Goal: Information Seeking & Learning: Find specific fact

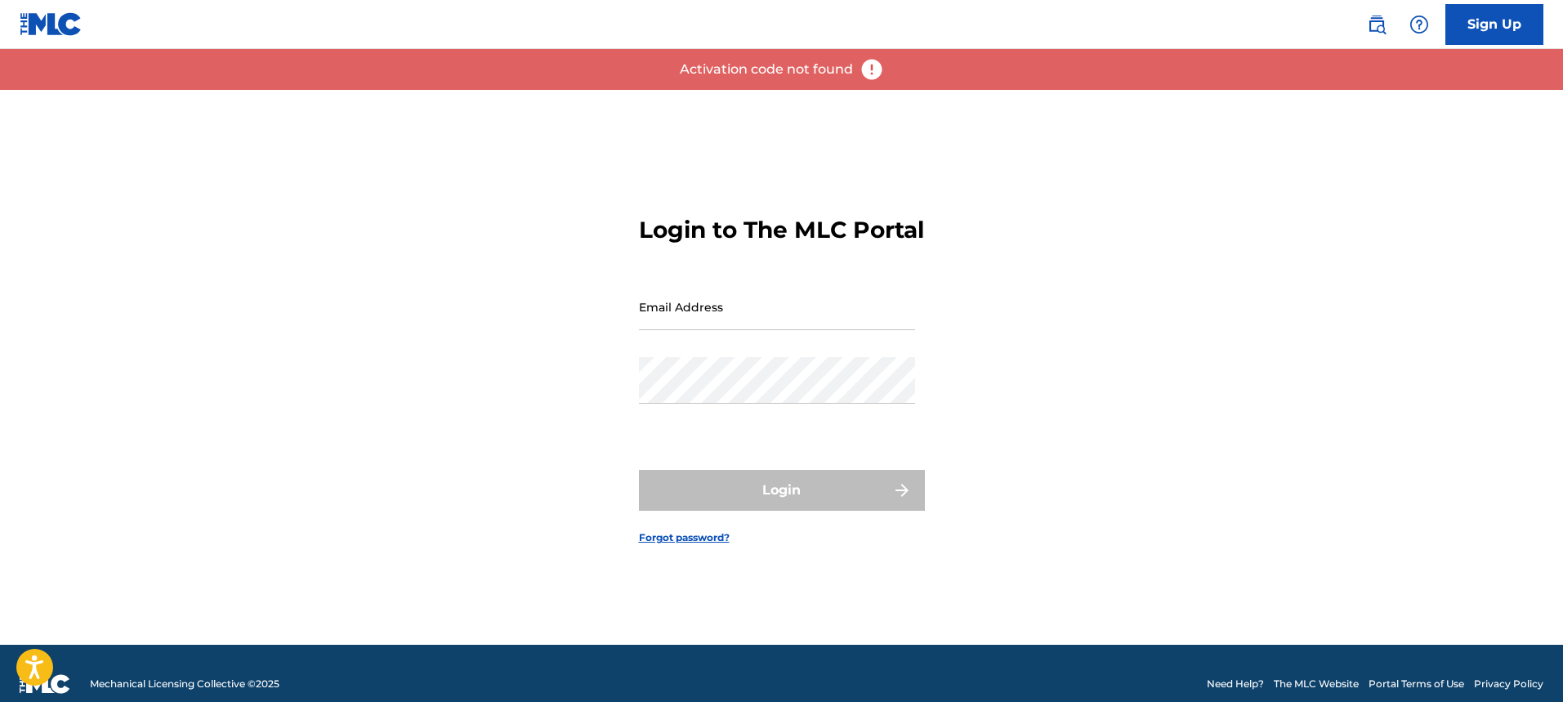
click at [728, 323] on input "Email Address" at bounding box center [777, 307] width 276 height 47
type input "[EMAIL_ADDRESS][DOMAIN_NAME]"
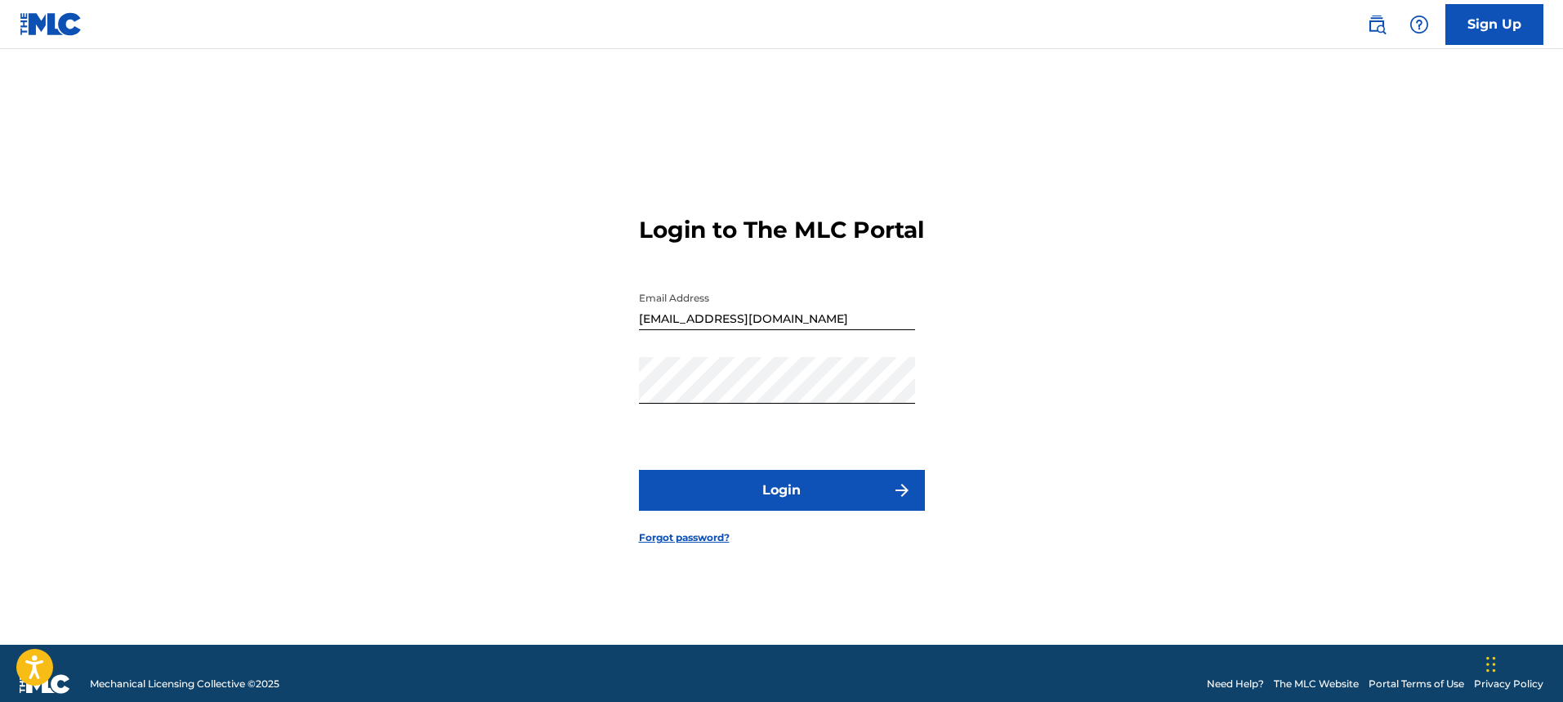
click at [801, 495] on button "Login" at bounding box center [782, 490] width 286 height 41
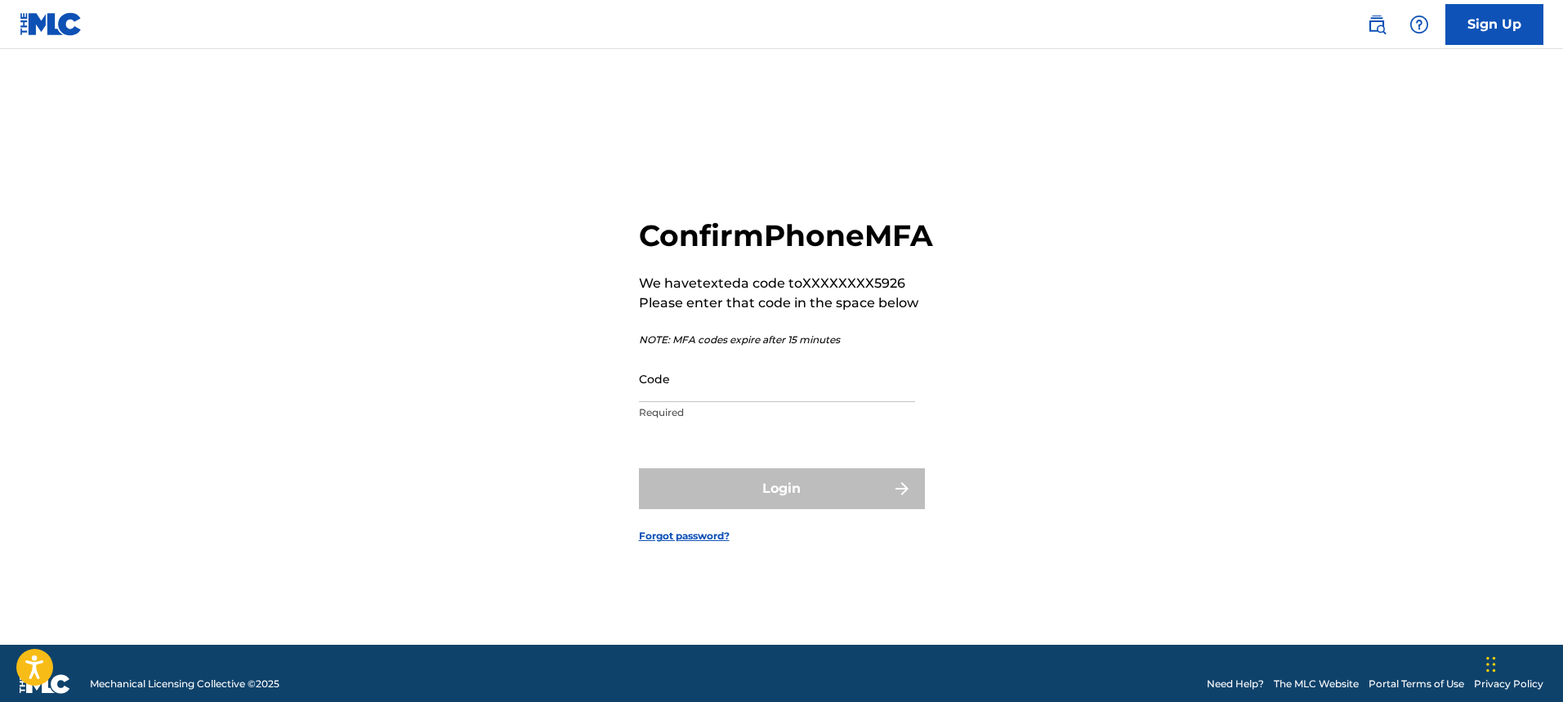
click at [753, 402] on input "Code" at bounding box center [777, 378] width 276 height 47
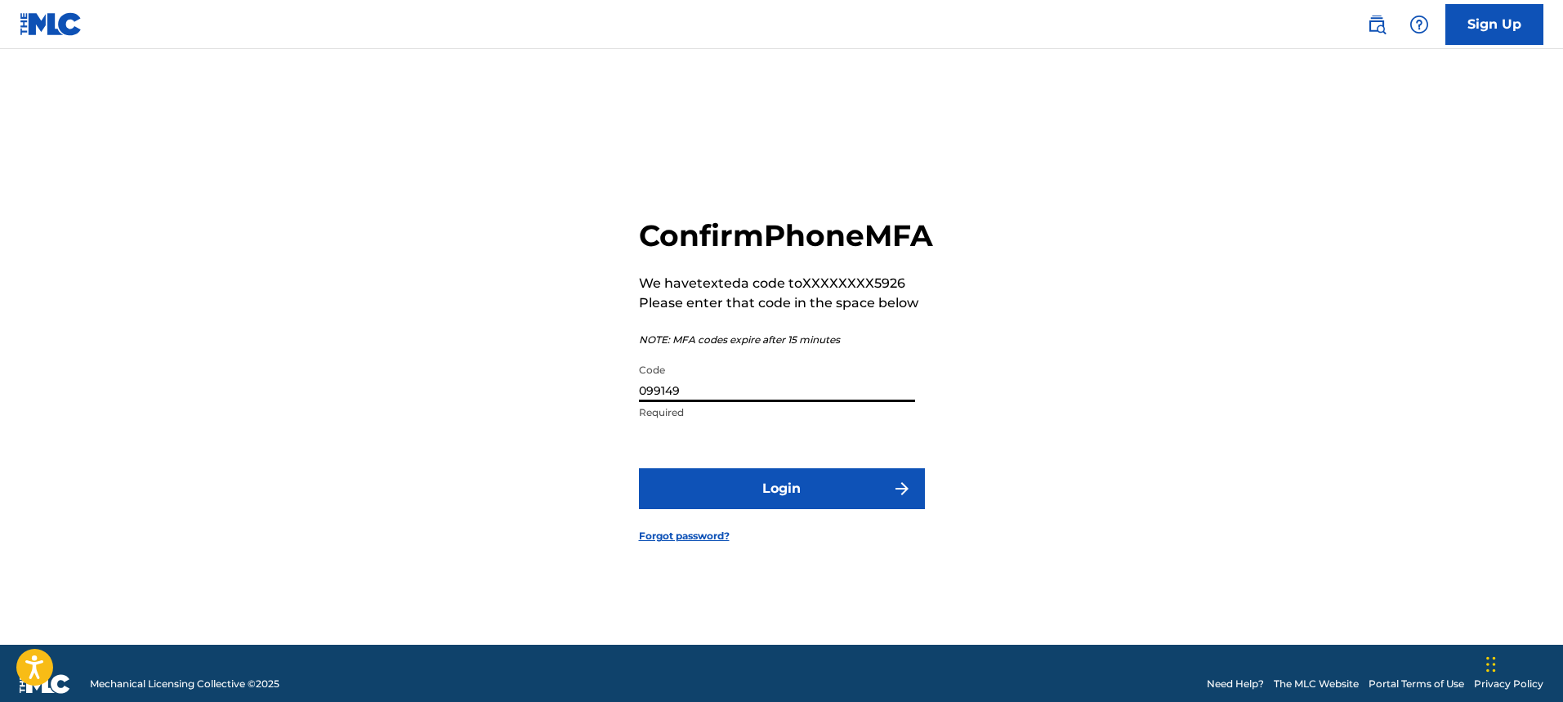
type input "099149"
click at [812, 492] on button "Login" at bounding box center [782, 488] width 286 height 41
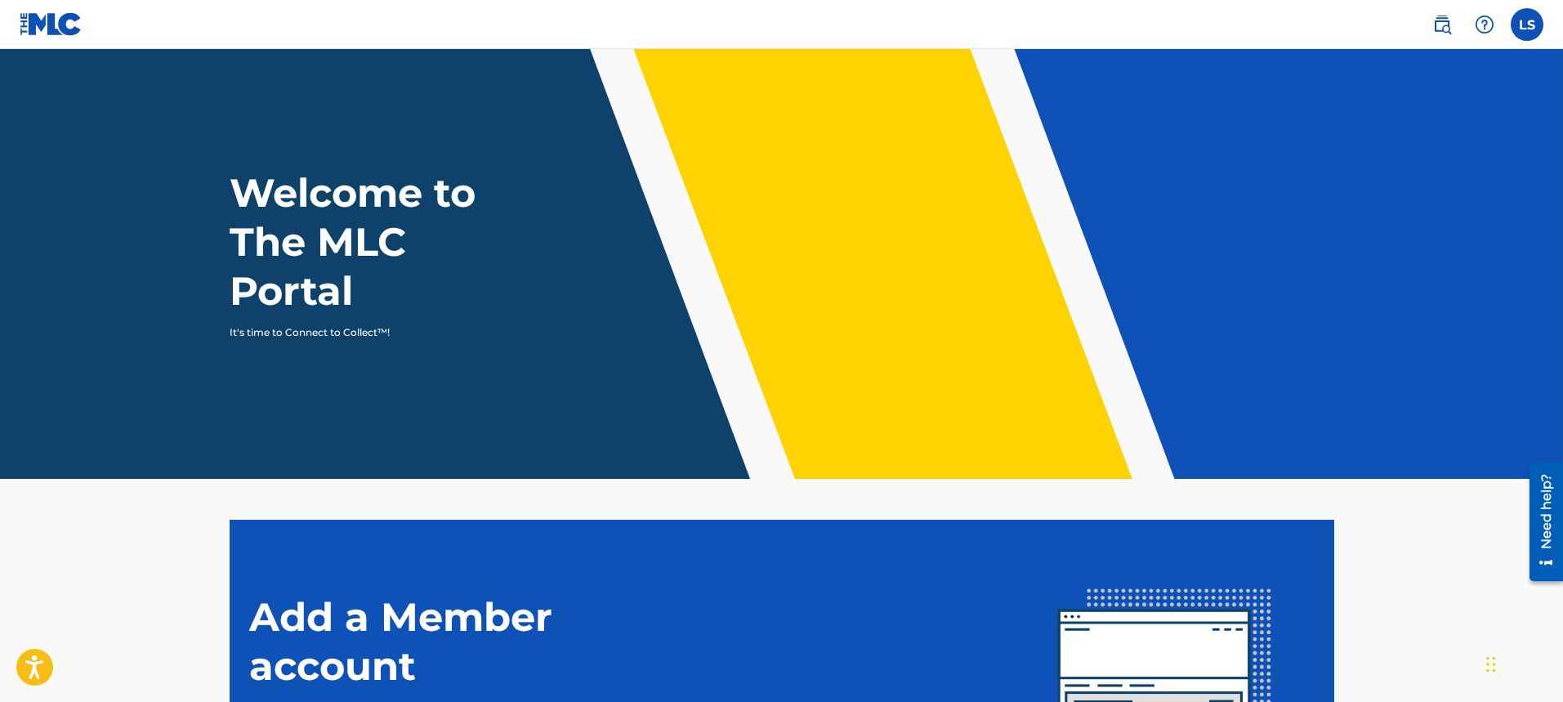
click at [1444, 28] on img at bounding box center [1442, 25] width 20 height 20
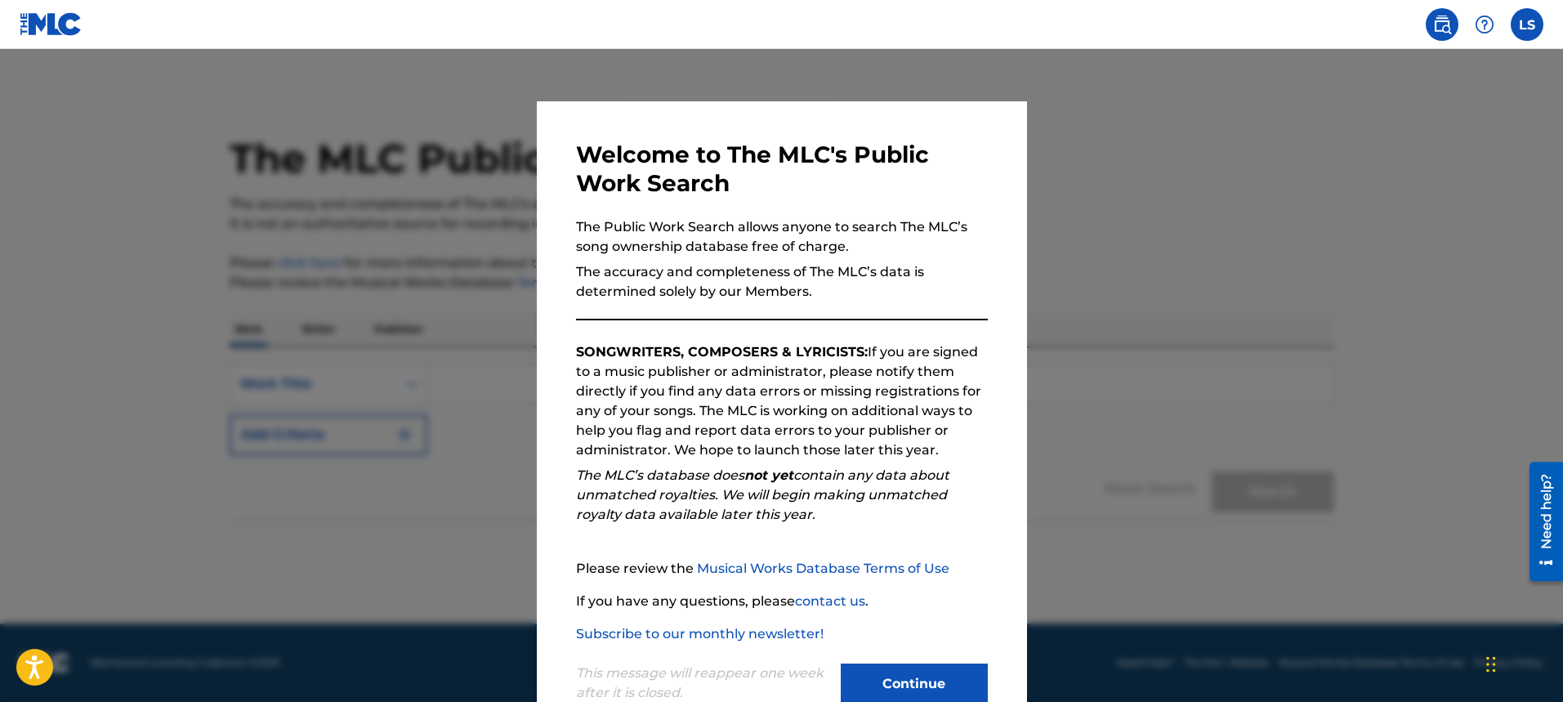
click at [897, 672] on button "Continue" at bounding box center [914, 683] width 147 height 41
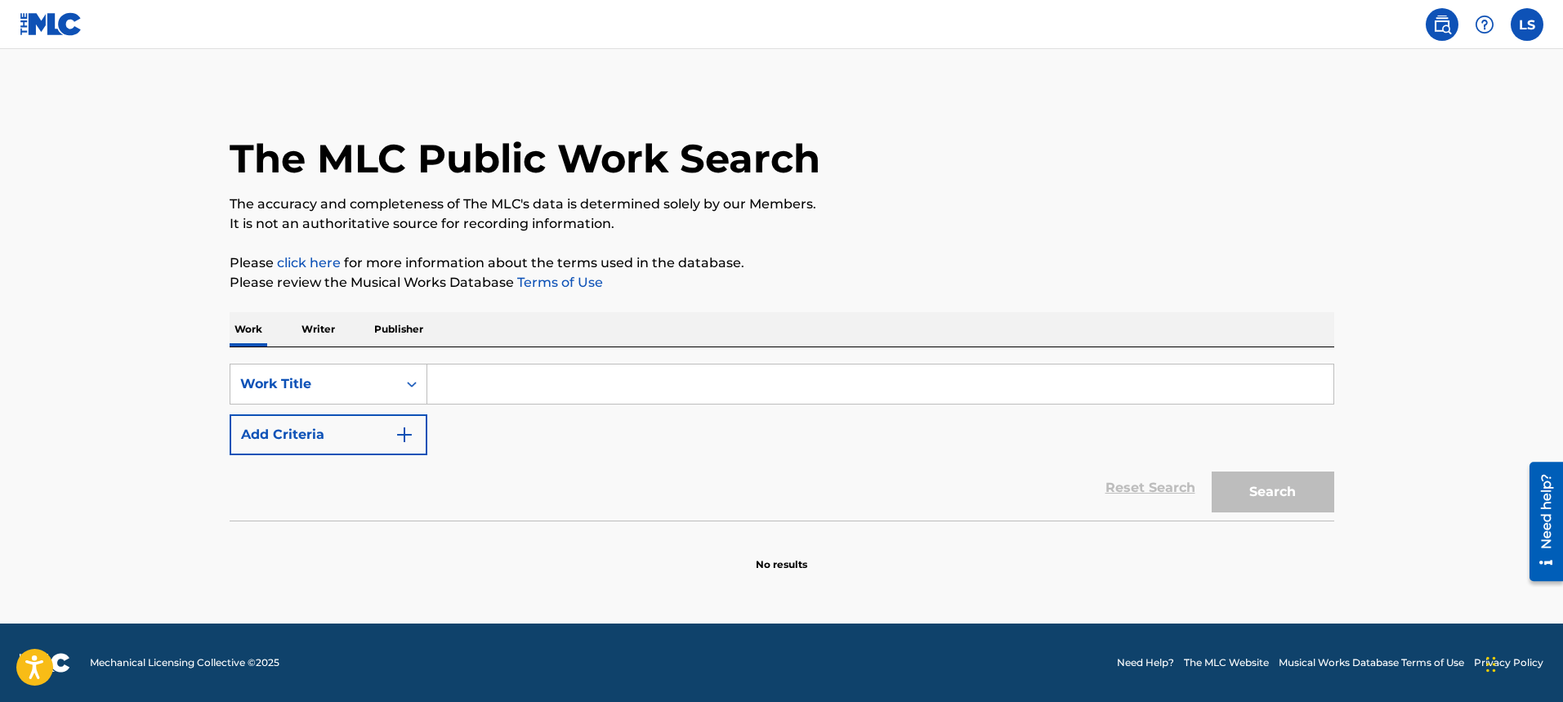
click at [323, 329] on p "Writer" at bounding box center [318, 329] width 43 height 34
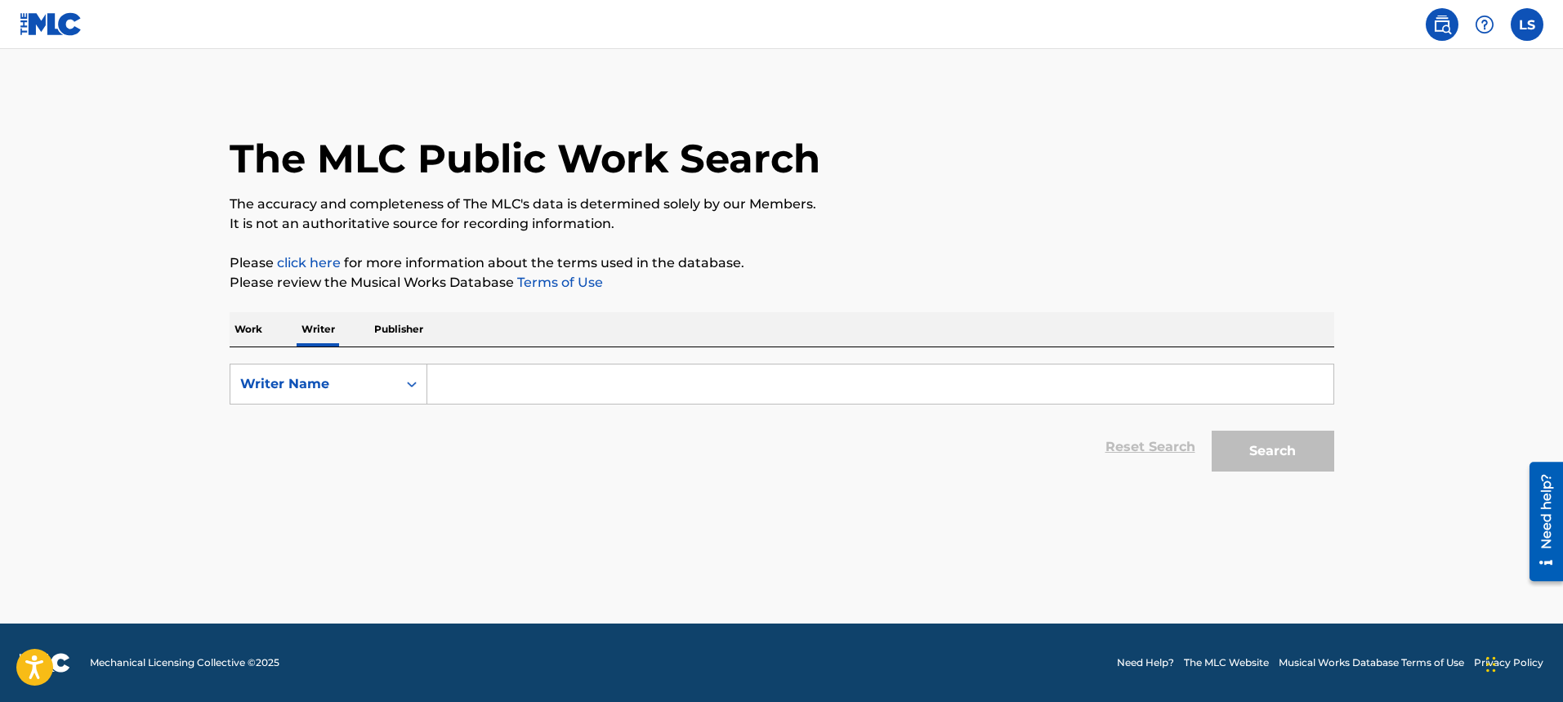
click at [398, 328] on p "Publisher" at bounding box center [398, 329] width 59 height 34
click at [252, 321] on p "Work" at bounding box center [249, 329] width 38 height 34
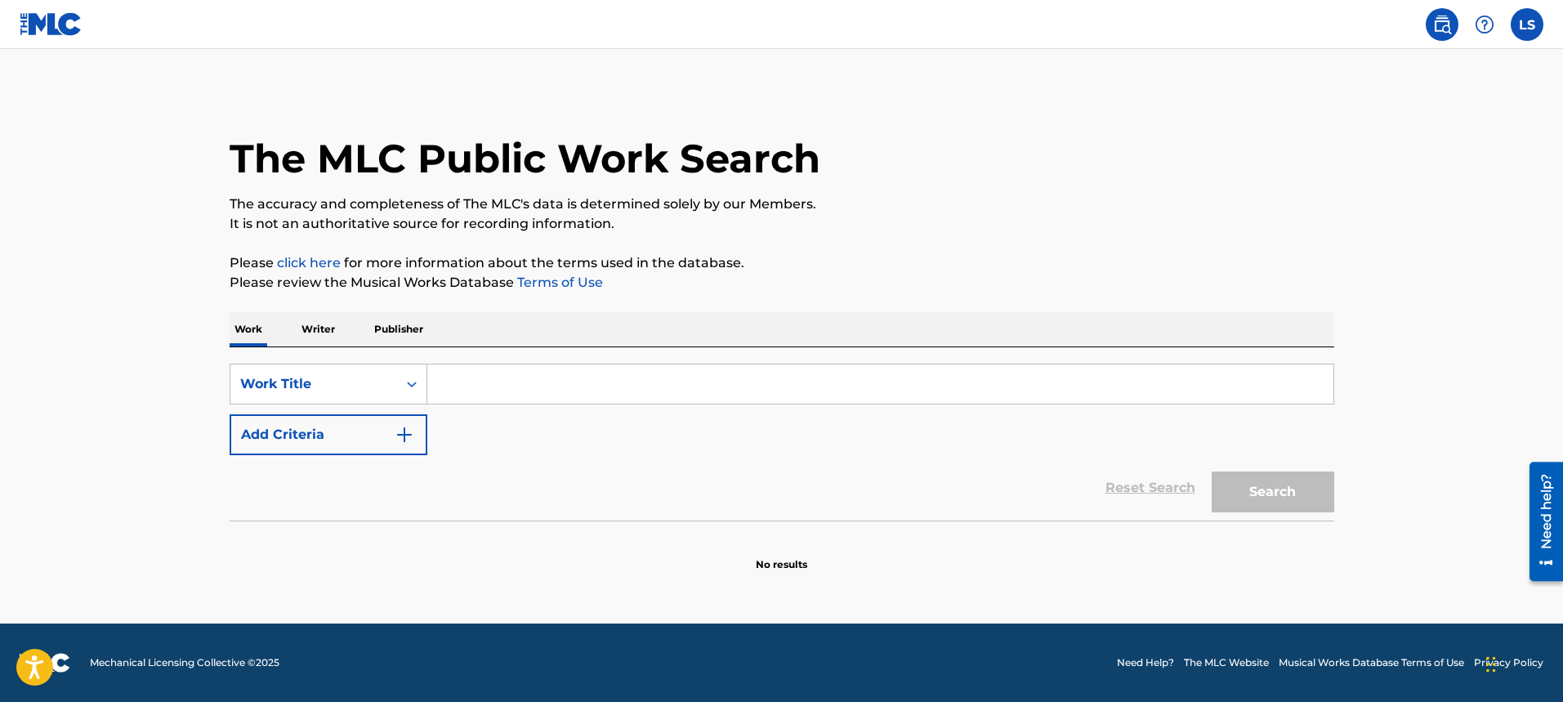
click at [474, 382] on input "Search Form" at bounding box center [880, 383] width 906 height 39
click at [405, 382] on icon "Search Form" at bounding box center [412, 384] width 16 height 16
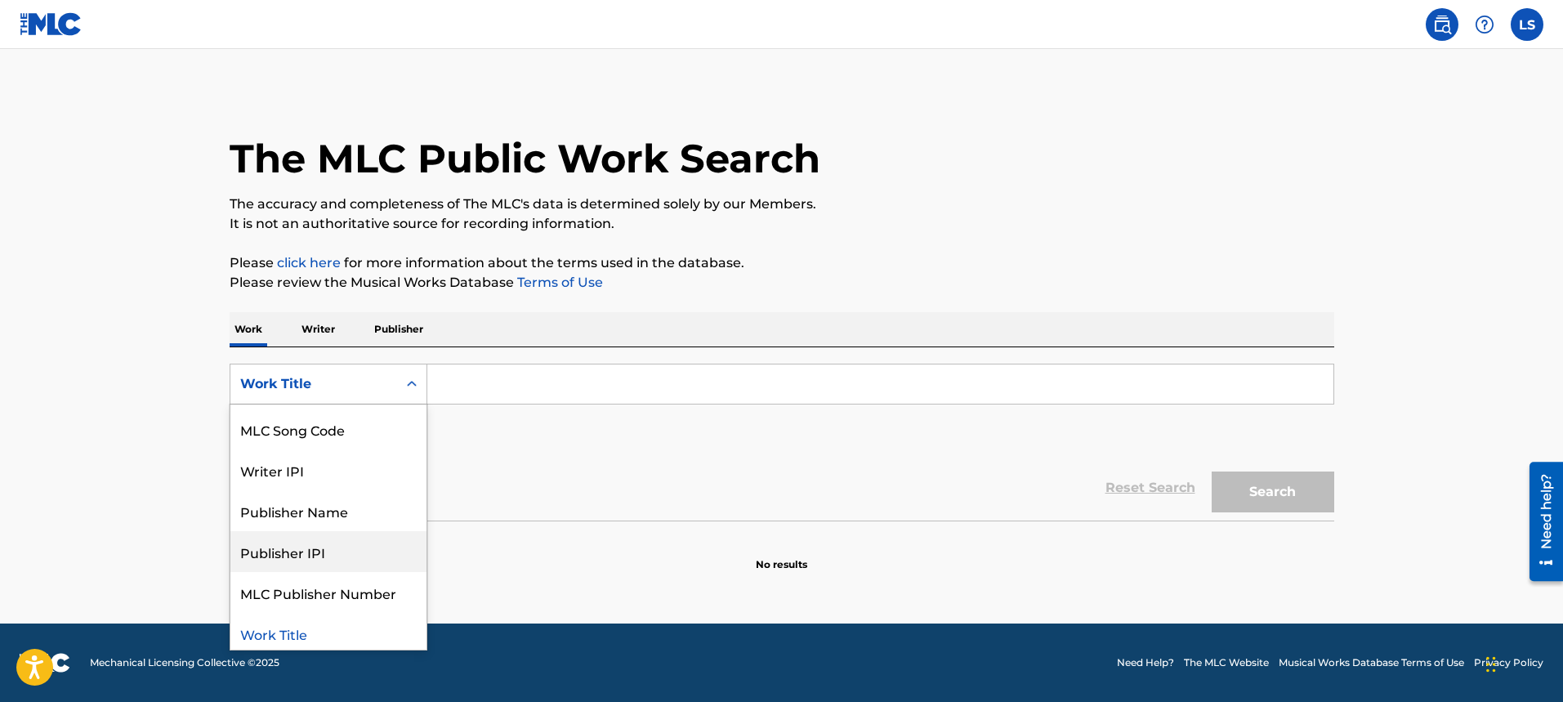
scroll to position [82, 0]
click at [350, 508] on div "Publisher Name" at bounding box center [328, 506] width 196 height 41
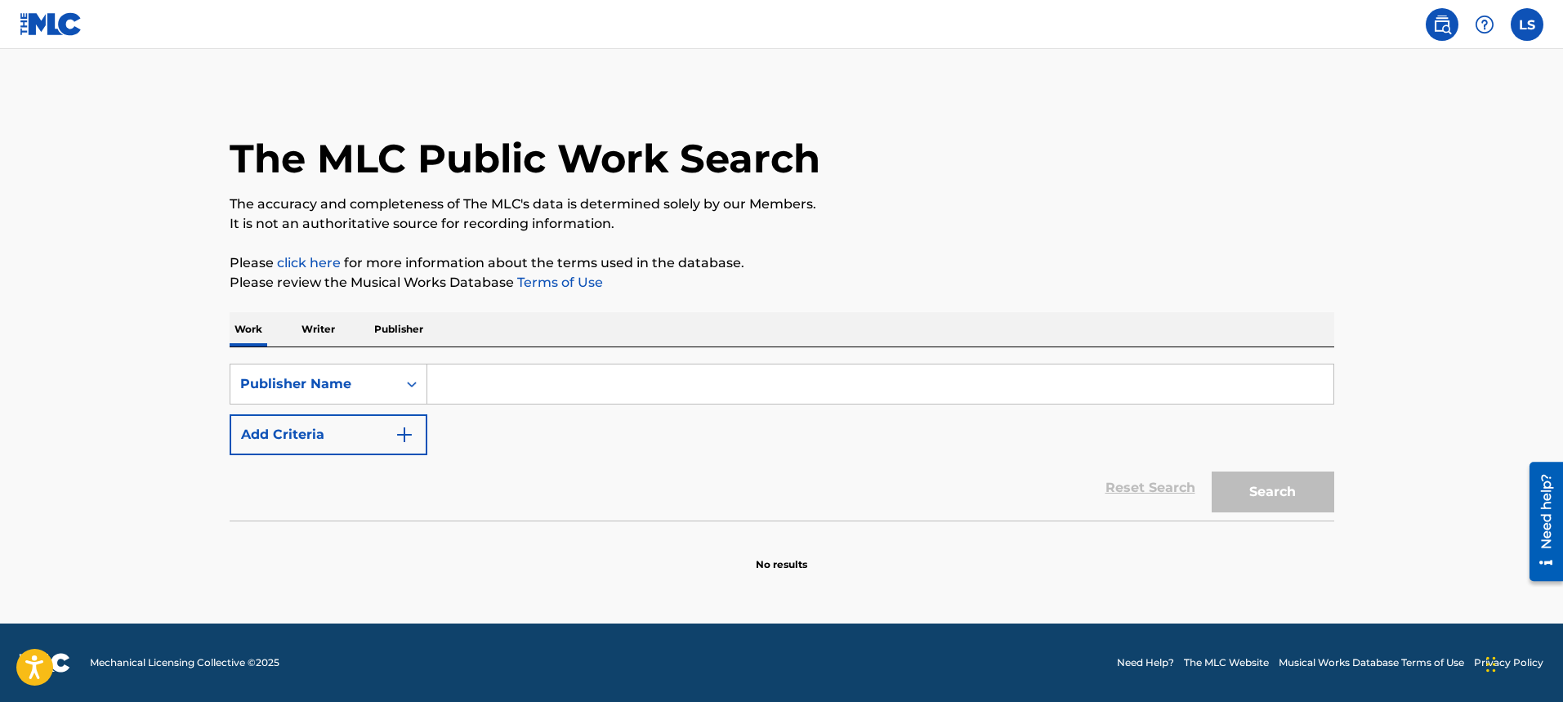
click at [472, 376] on input "Search Form" at bounding box center [880, 383] width 906 height 39
click at [373, 386] on div "Publisher Name" at bounding box center [313, 384] width 147 height 20
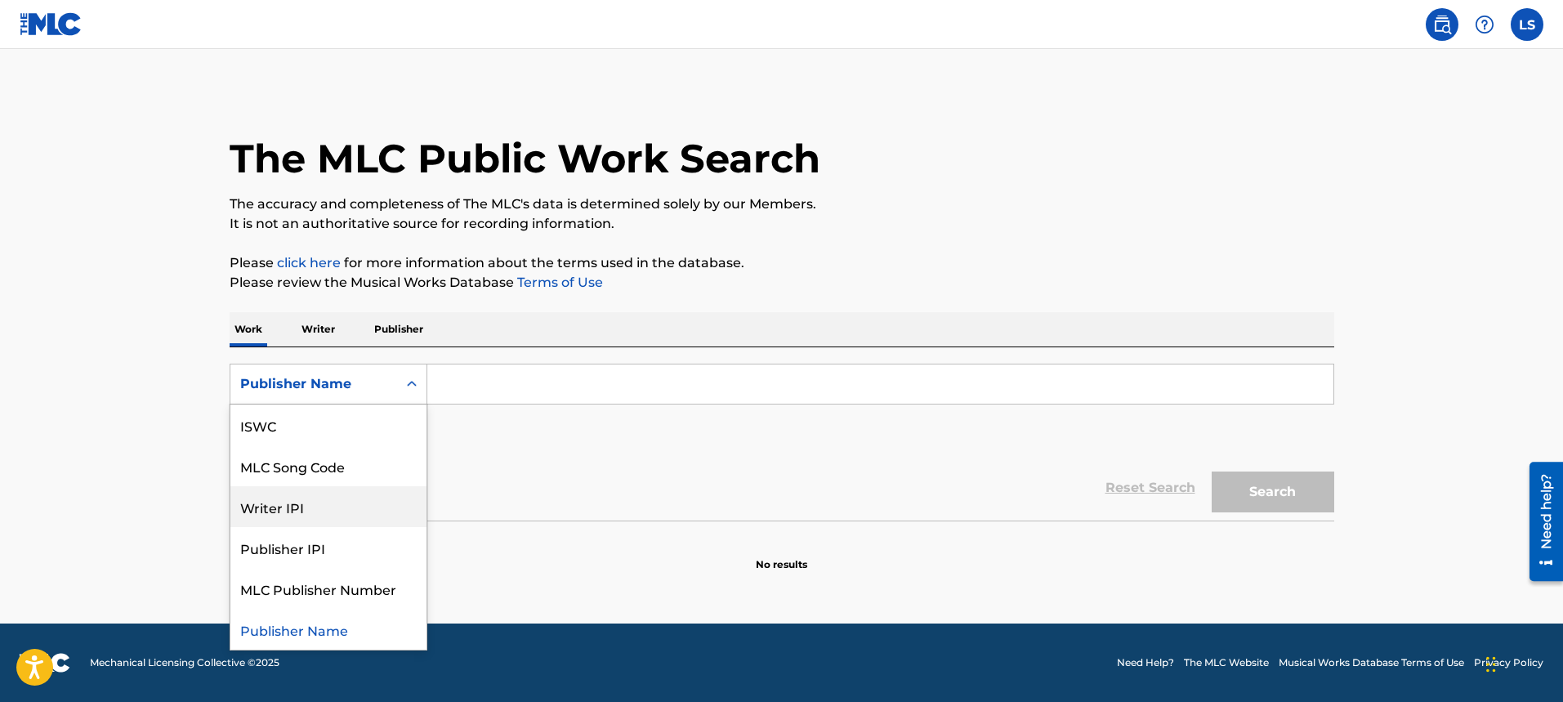
click at [310, 511] on div "Writer IPI" at bounding box center [328, 506] width 196 height 41
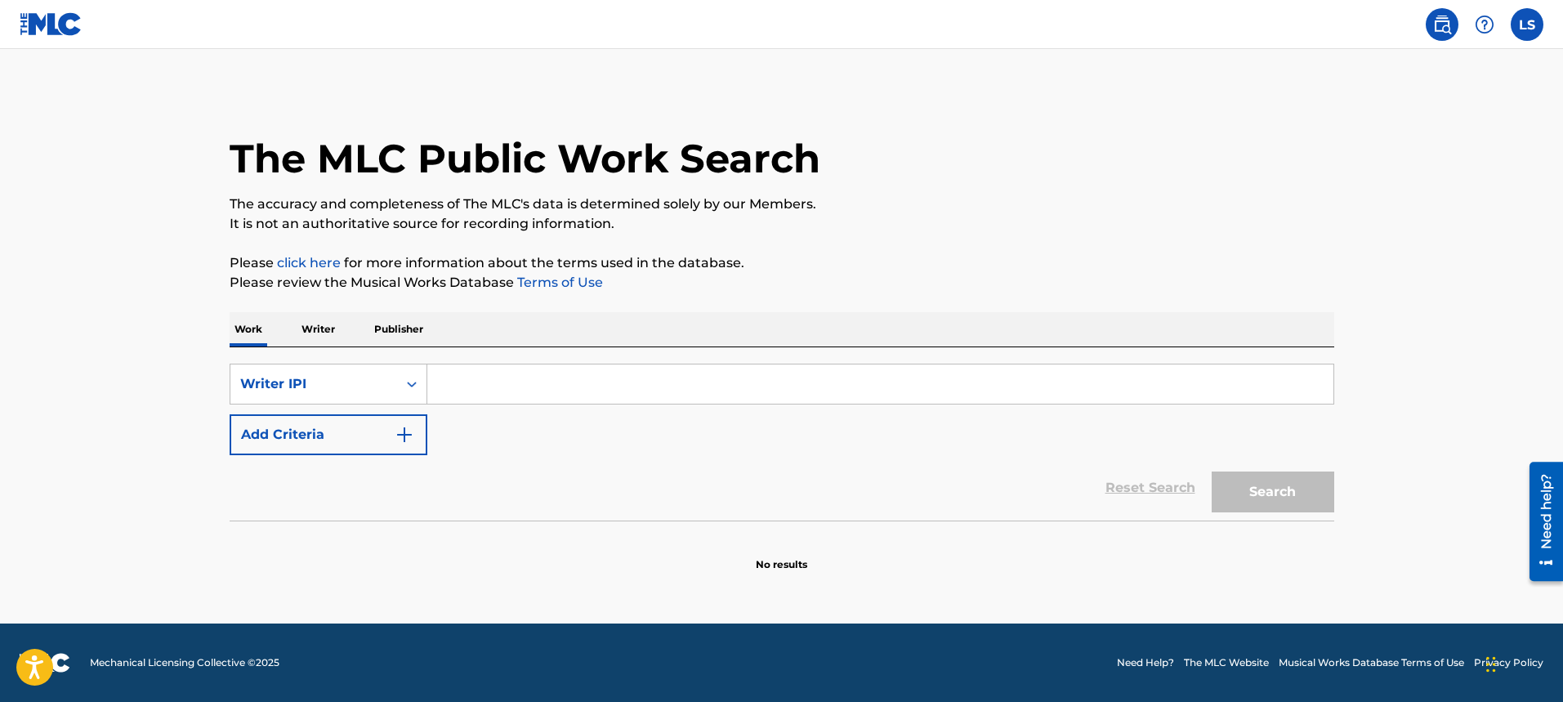
click at [453, 393] on input "Search Form" at bounding box center [880, 383] width 906 height 39
click at [323, 329] on p "Writer" at bounding box center [318, 329] width 43 height 34
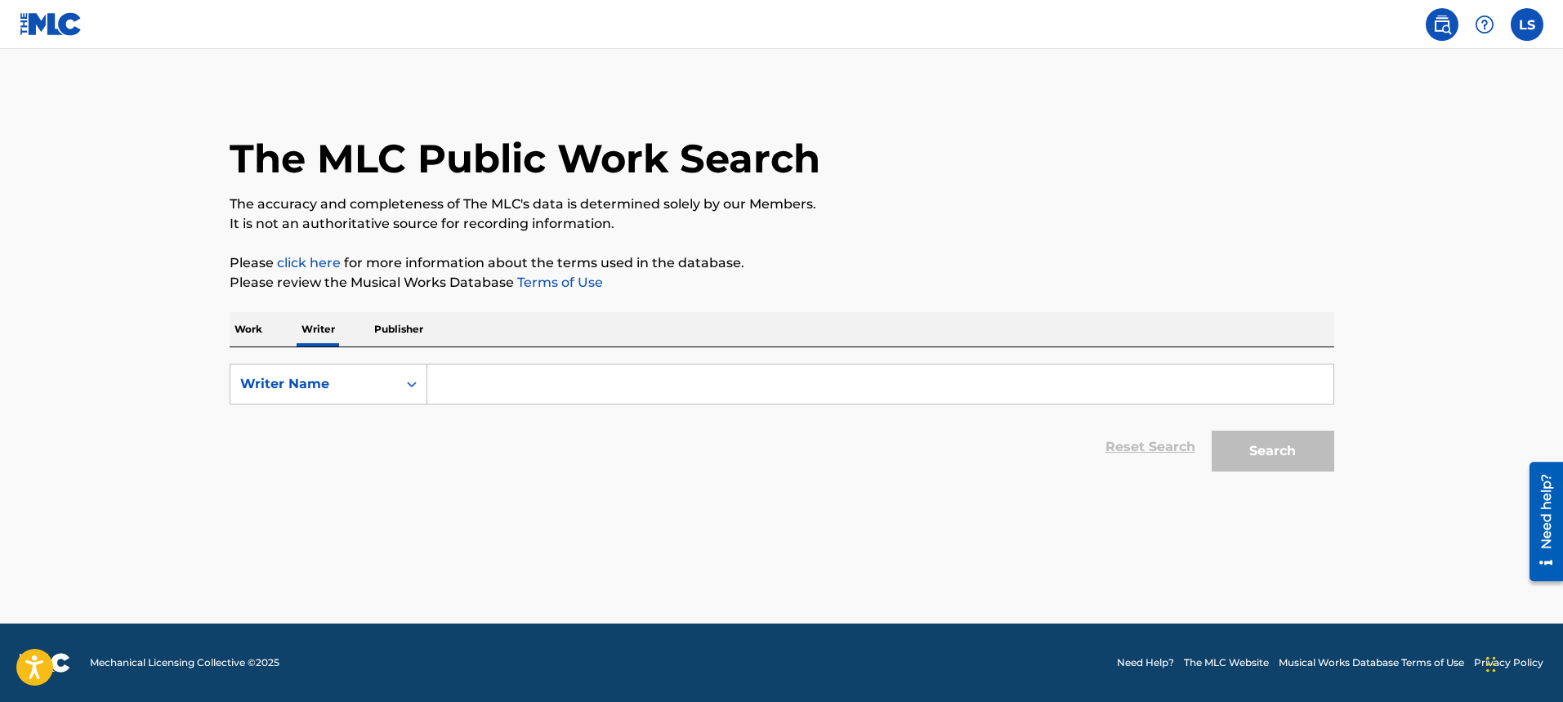
click at [258, 341] on p "Work" at bounding box center [249, 329] width 38 height 34
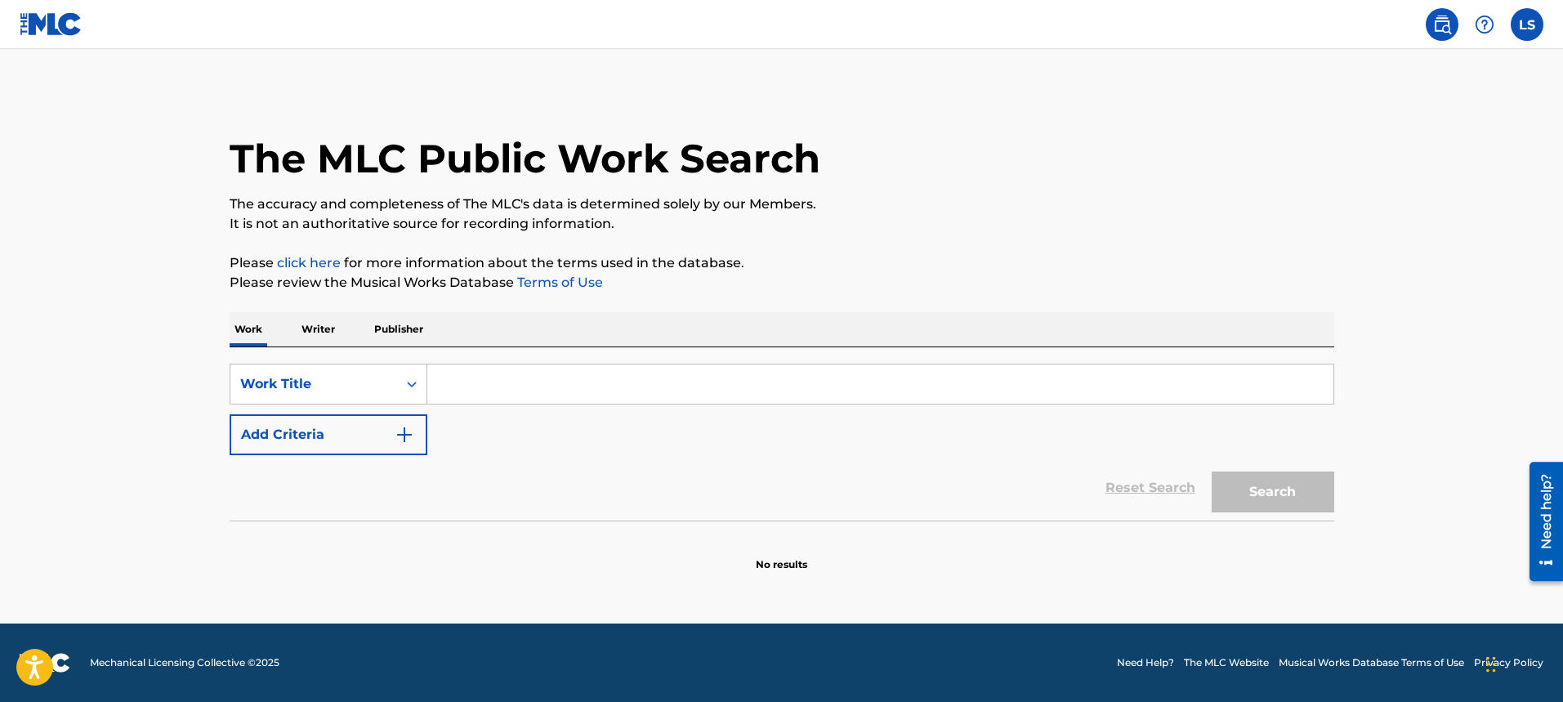
click at [404, 325] on p "Publisher" at bounding box center [398, 329] width 59 height 34
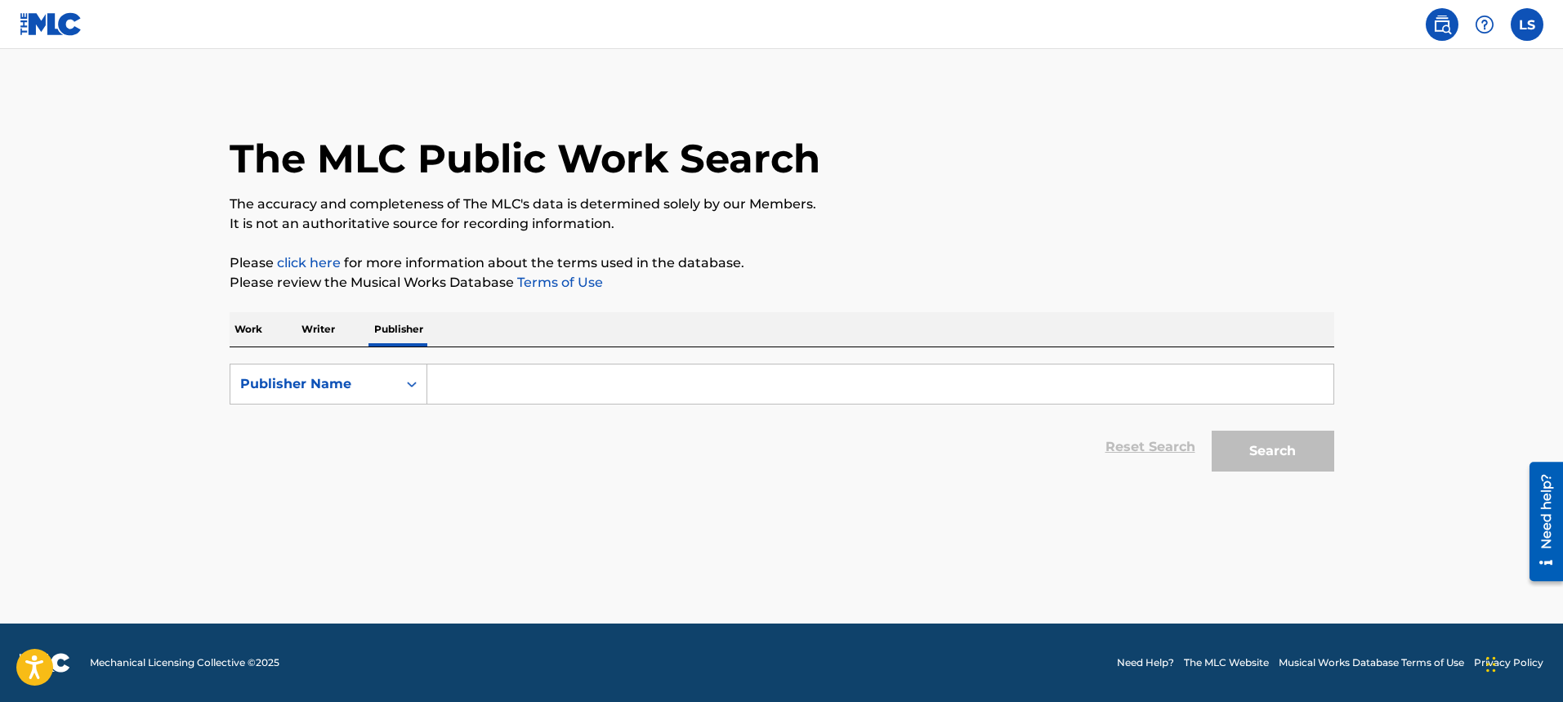
click at [319, 328] on p "Writer" at bounding box center [318, 329] width 43 height 34
click at [263, 329] on p "Work" at bounding box center [249, 329] width 38 height 34
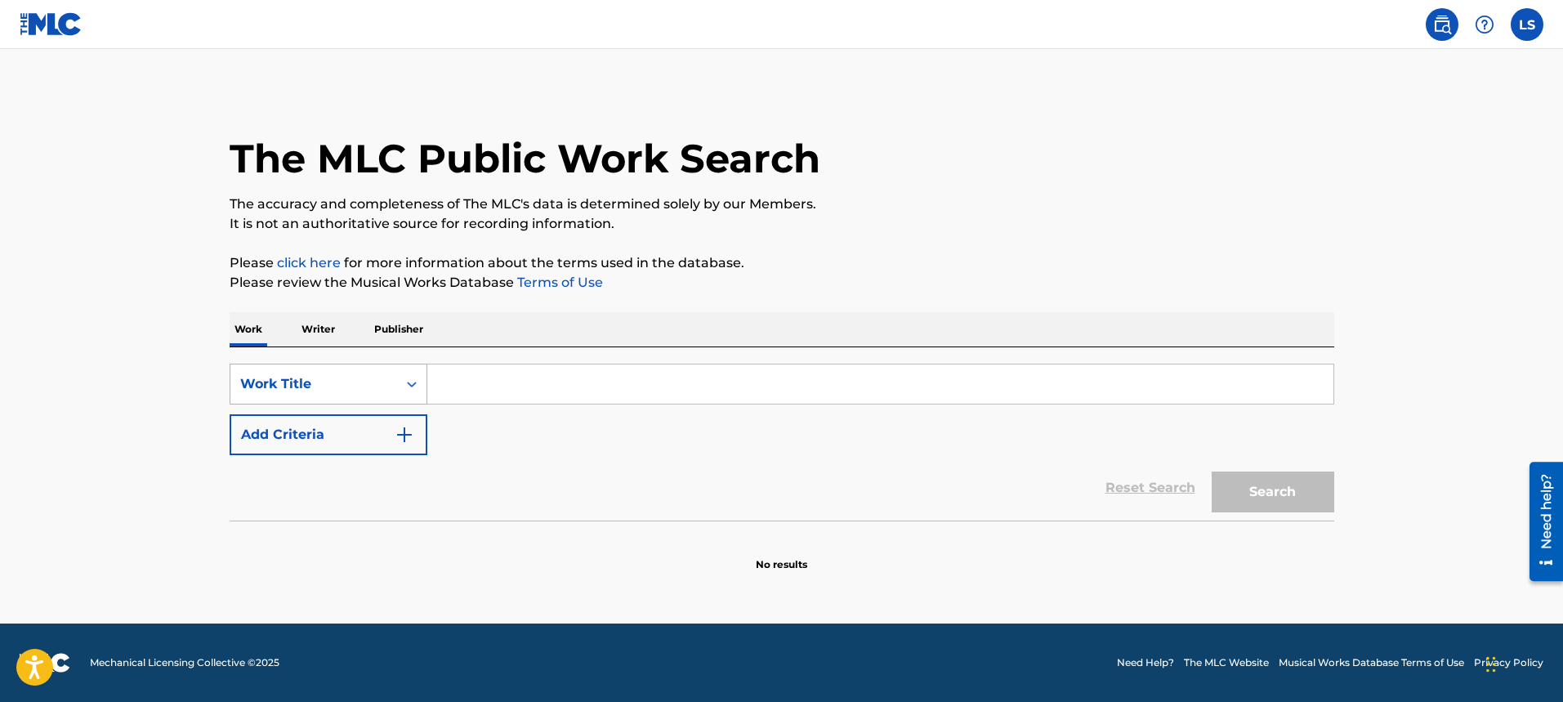
click at [311, 385] on div "Work Title" at bounding box center [313, 384] width 147 height 20
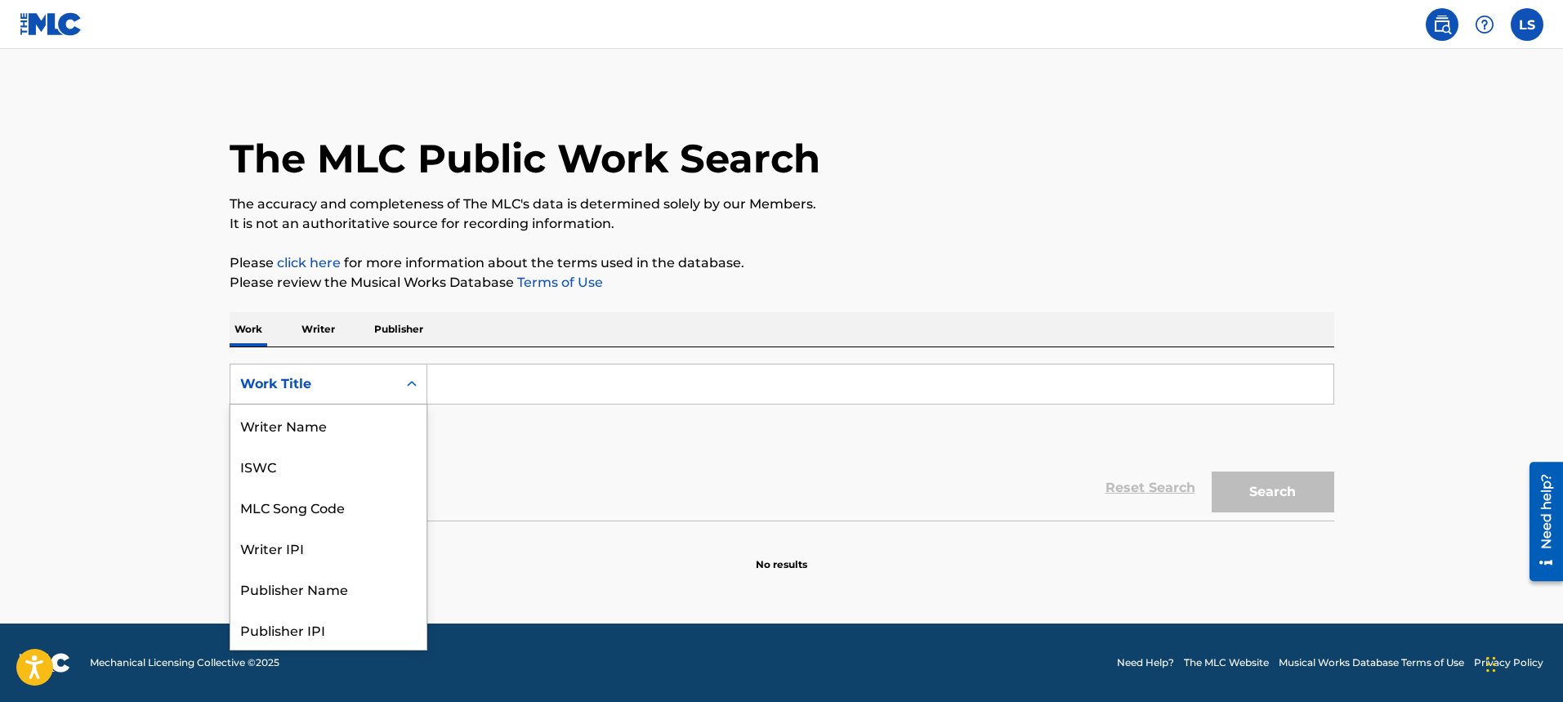
scroll to position [82, 0]
click at [321, 471] on div "Writer IPI" at bounding box center [328, 465] width 196 height 41
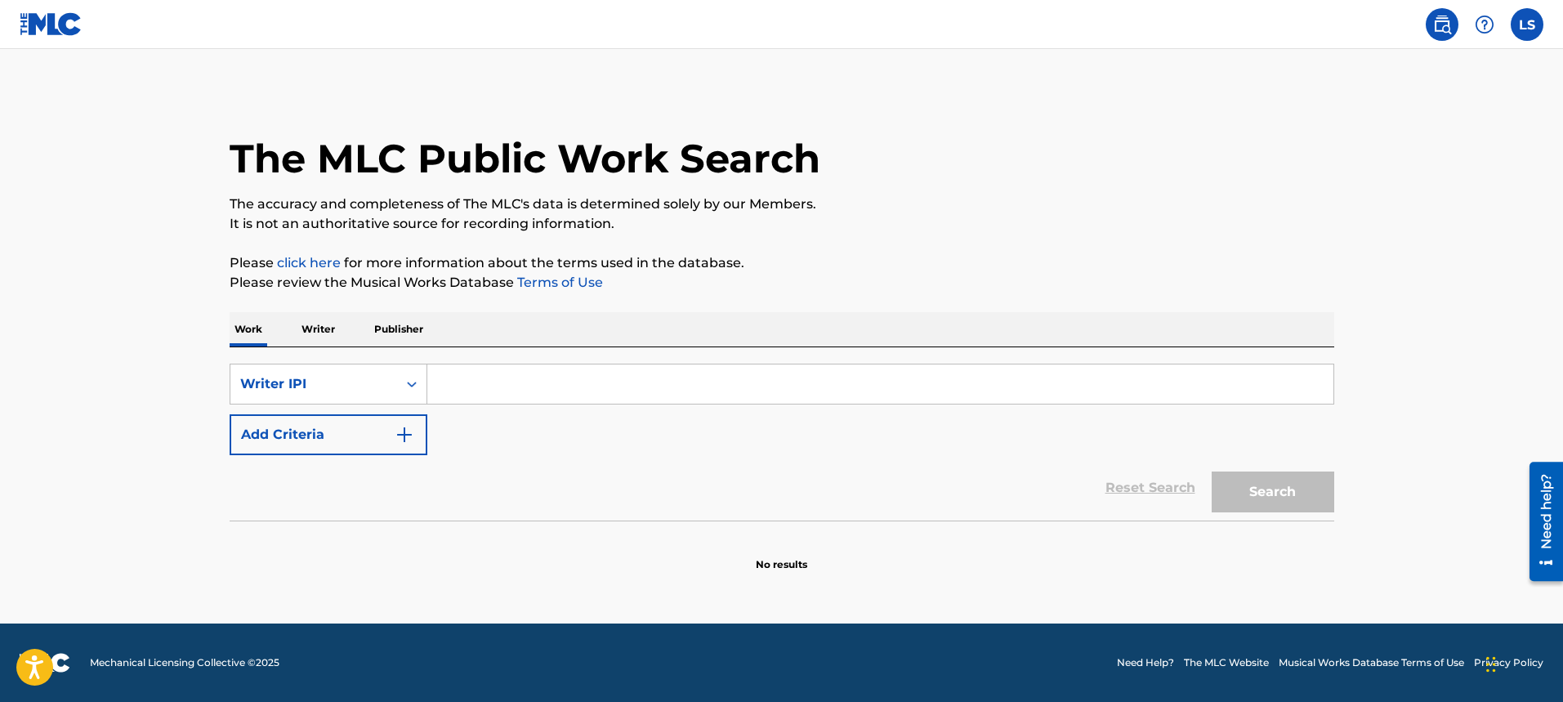
click at [458, 387] on input "Search Form" at bounding box center [880, 383] width 906 height 39
paste input "1251784057"
type input "1251784057"
click at [1280, 505] on button "Search" at bounding box center [1273, 491] width 123 height 41
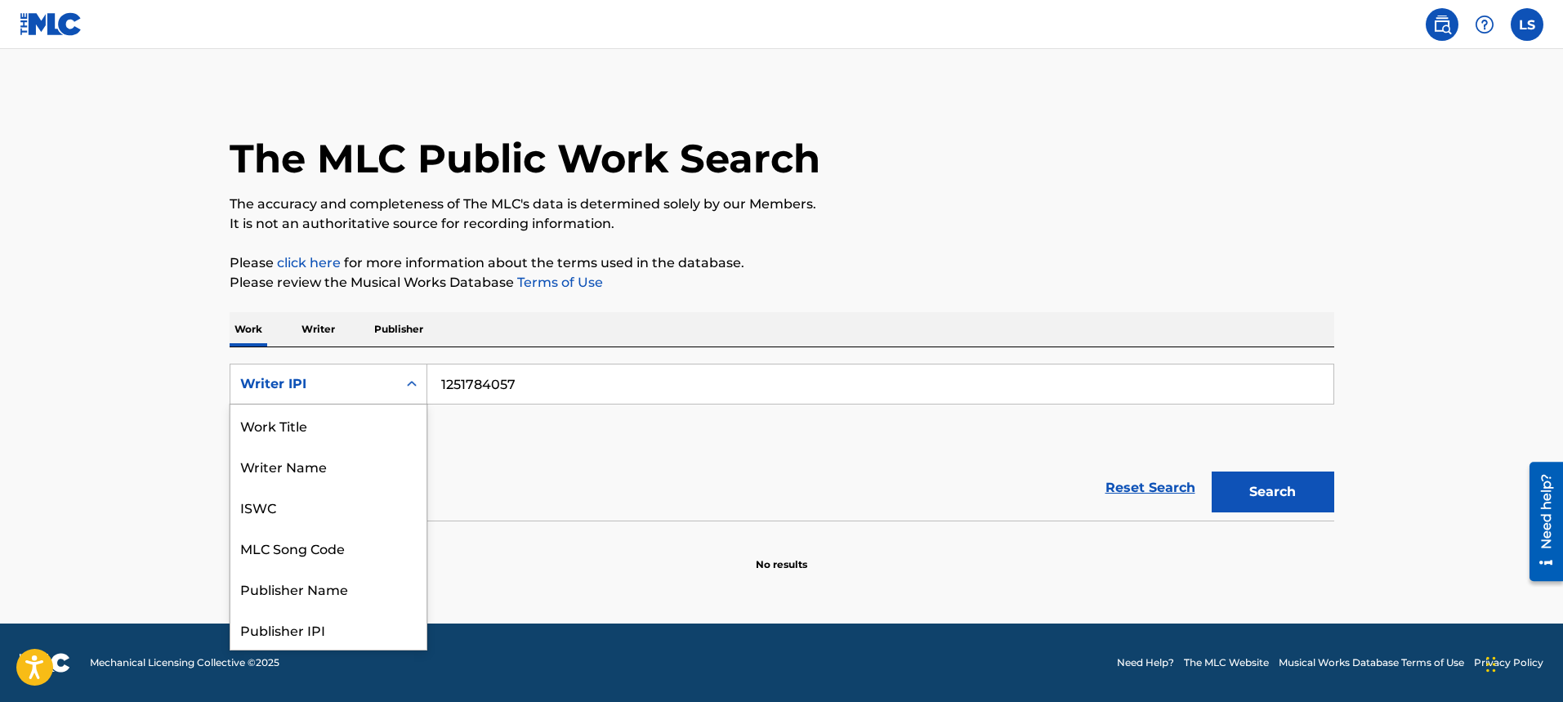
click at [374, 388] on div "Writer IPI" at bounding box center [313, 384] width 147 height 20
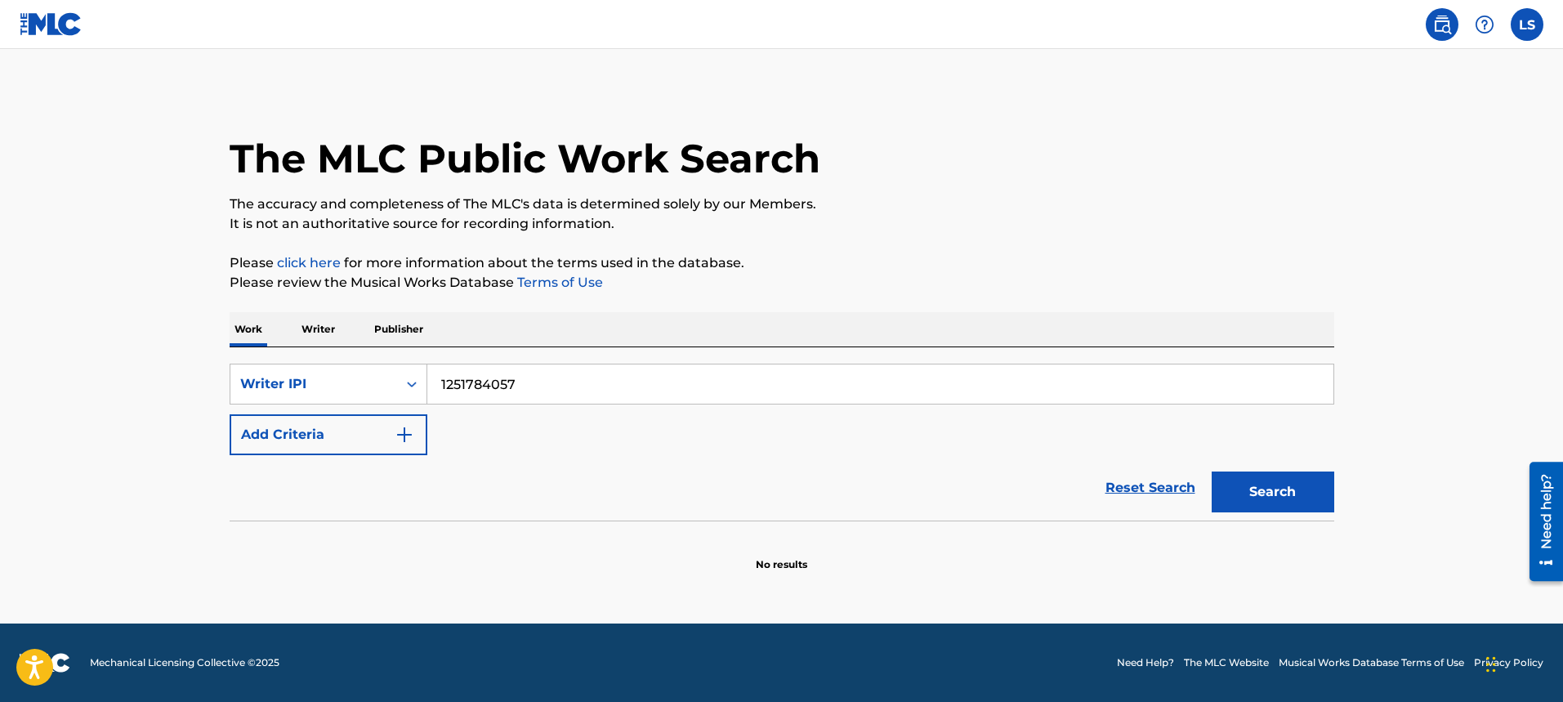
click at [506, 377] on input "1251784057" at bounding box center [880, 383] width 906 height 39
click at [507, 382] on input "1251784057" at bounding box center [880, 383] width 906 height 39
click at [507, 383] on input "1251784057" at bounding box center [880, 383] width 906 height 39
paste input "1251784057"
type input "1251784057"
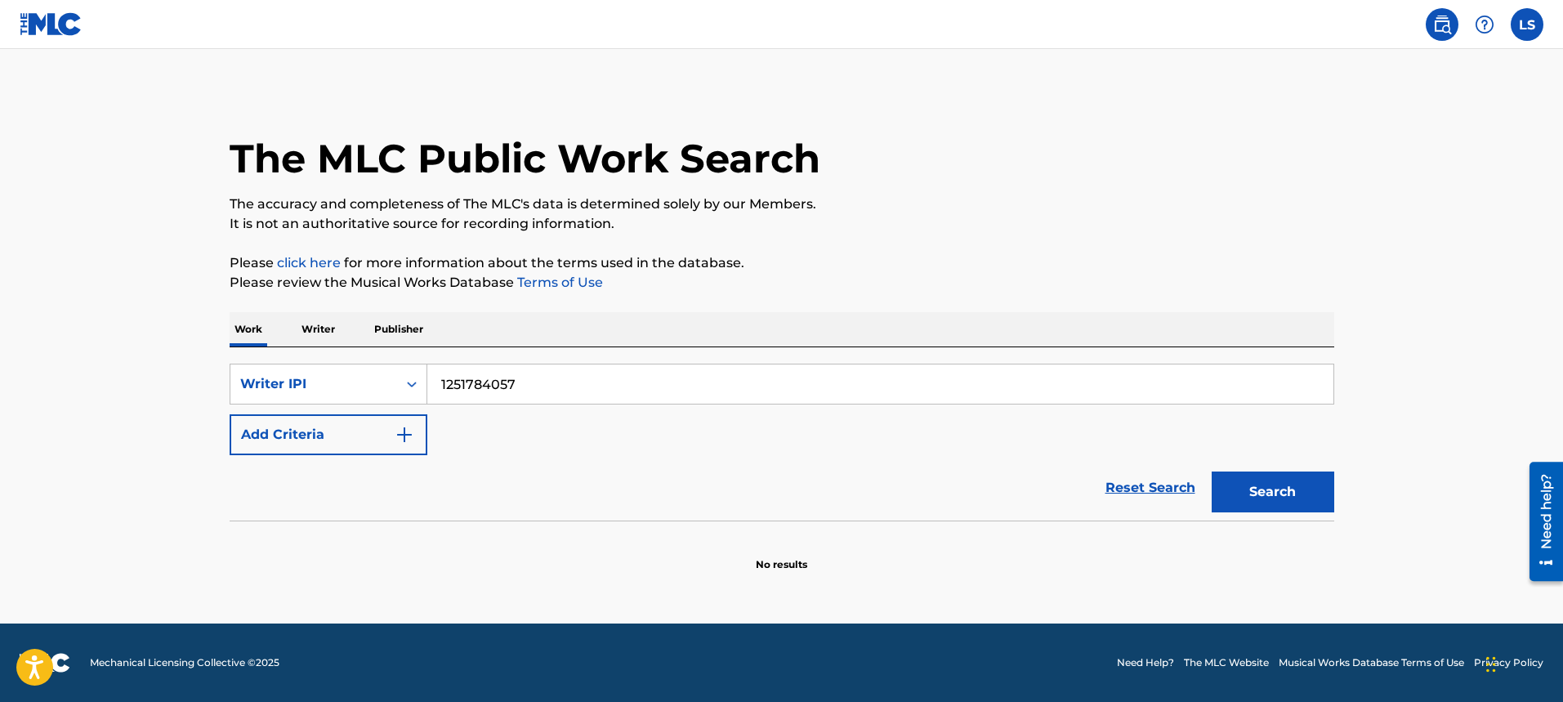
click at [534, 401] on input "1251784057" at bounding box center [880, 383] width 906 height 39
click at [534, 400] on input "1251784057" at bounding box center [880, 383] width 906 height 39
paste input "675045534"
type input "675045534"
click at [1266, 477] on button "Search" at bounding box center [1273, 491] width 123 height 41
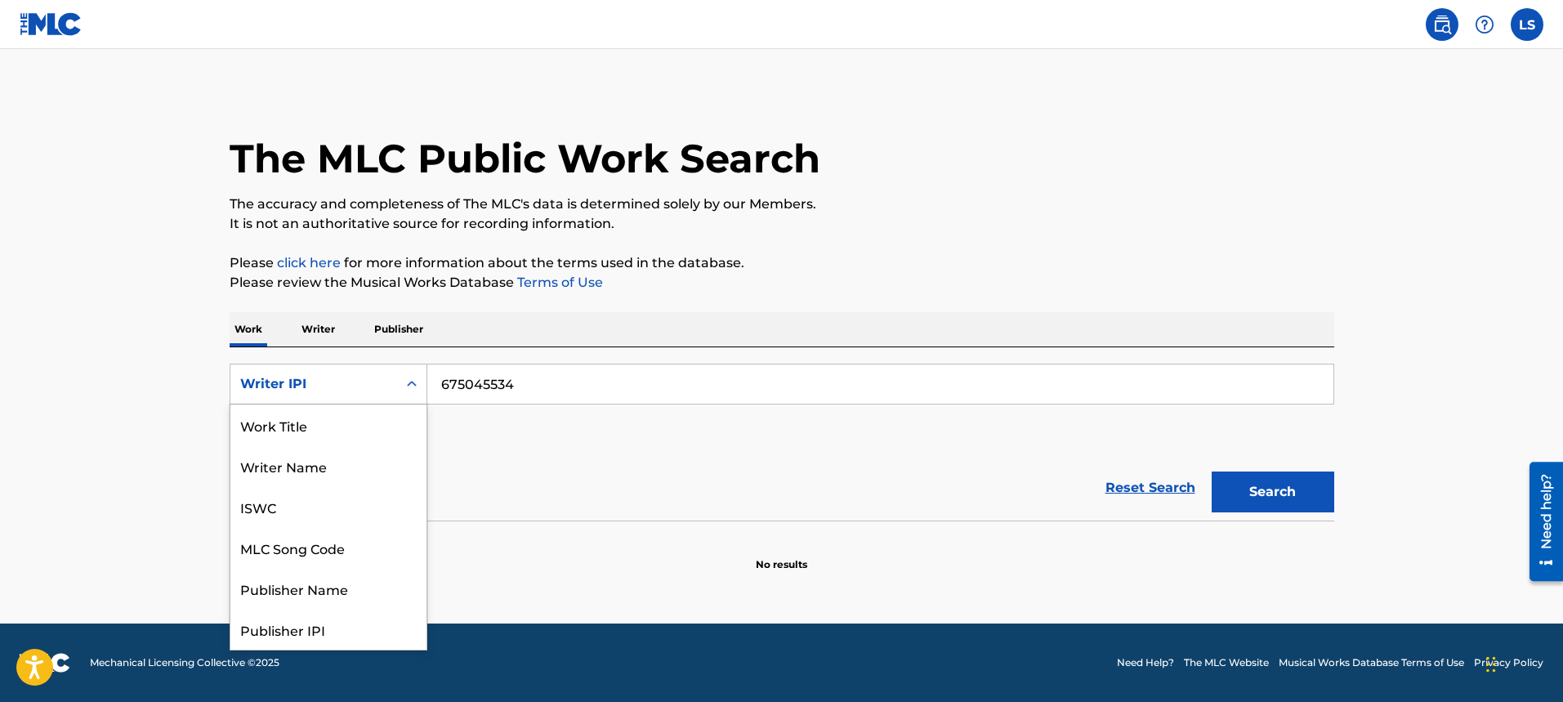
click at [336, 370] on div "Writer IPI" at bounding box center [313, 383] width 167 height 31
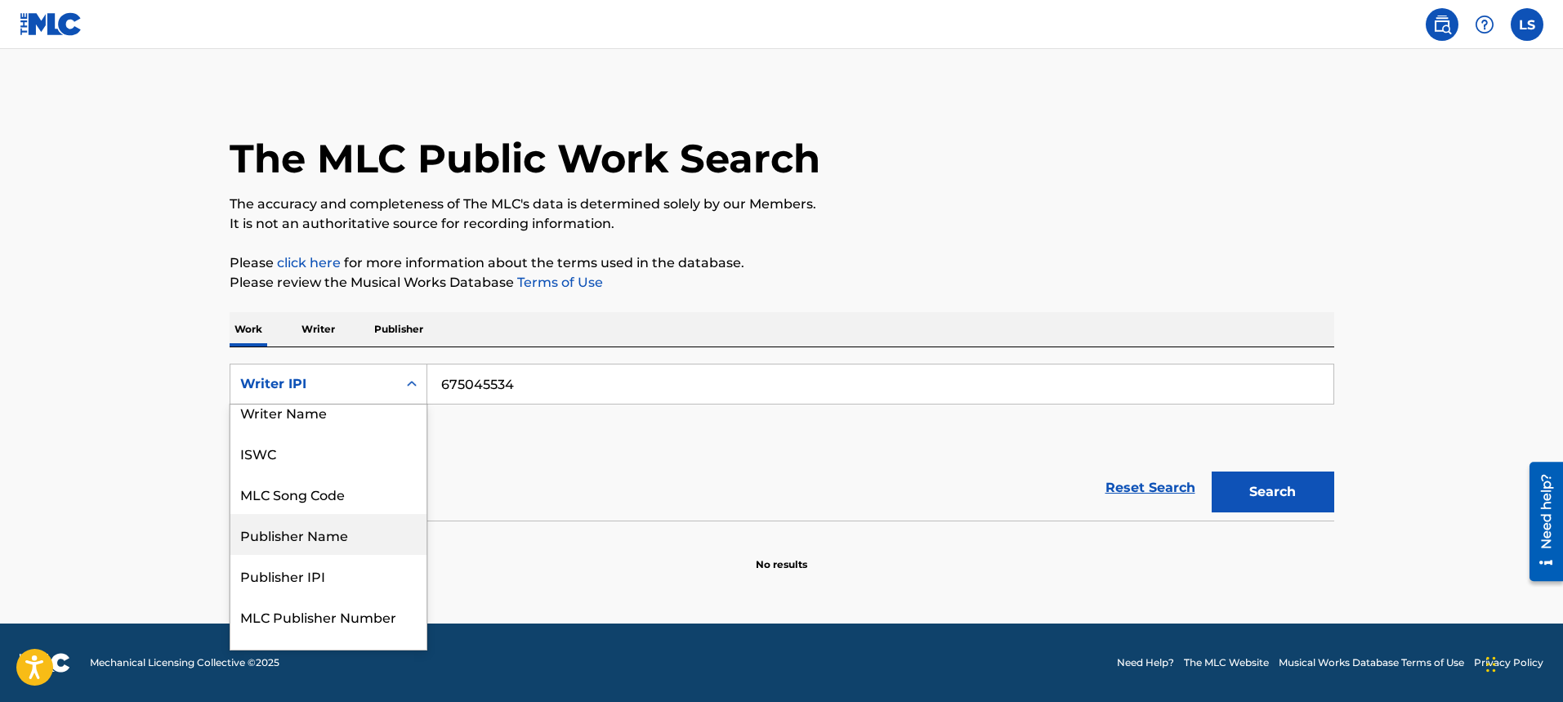
scroll to position [0, 0]
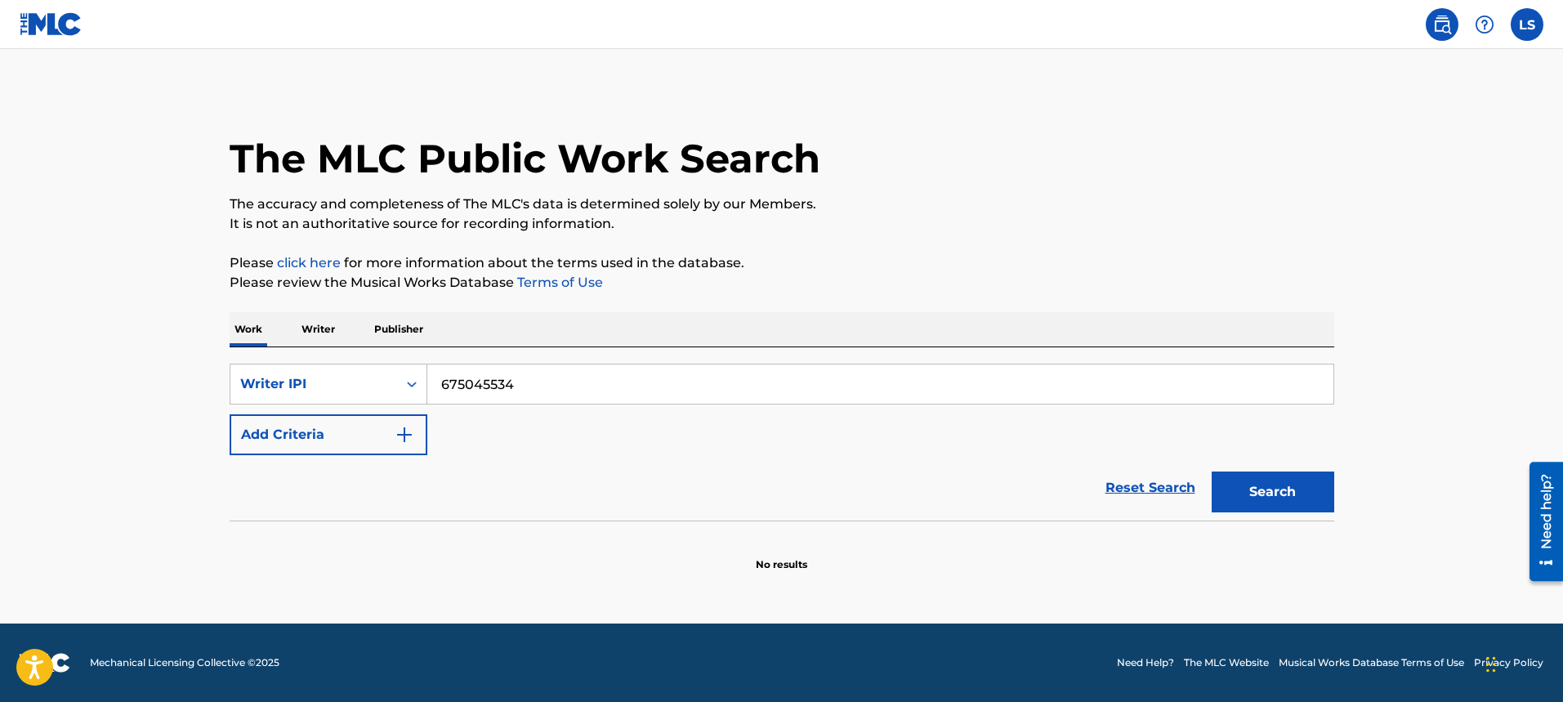
click at [379, 324] on p "Publisher" at bounding box center [398, 329] width 59 height 34
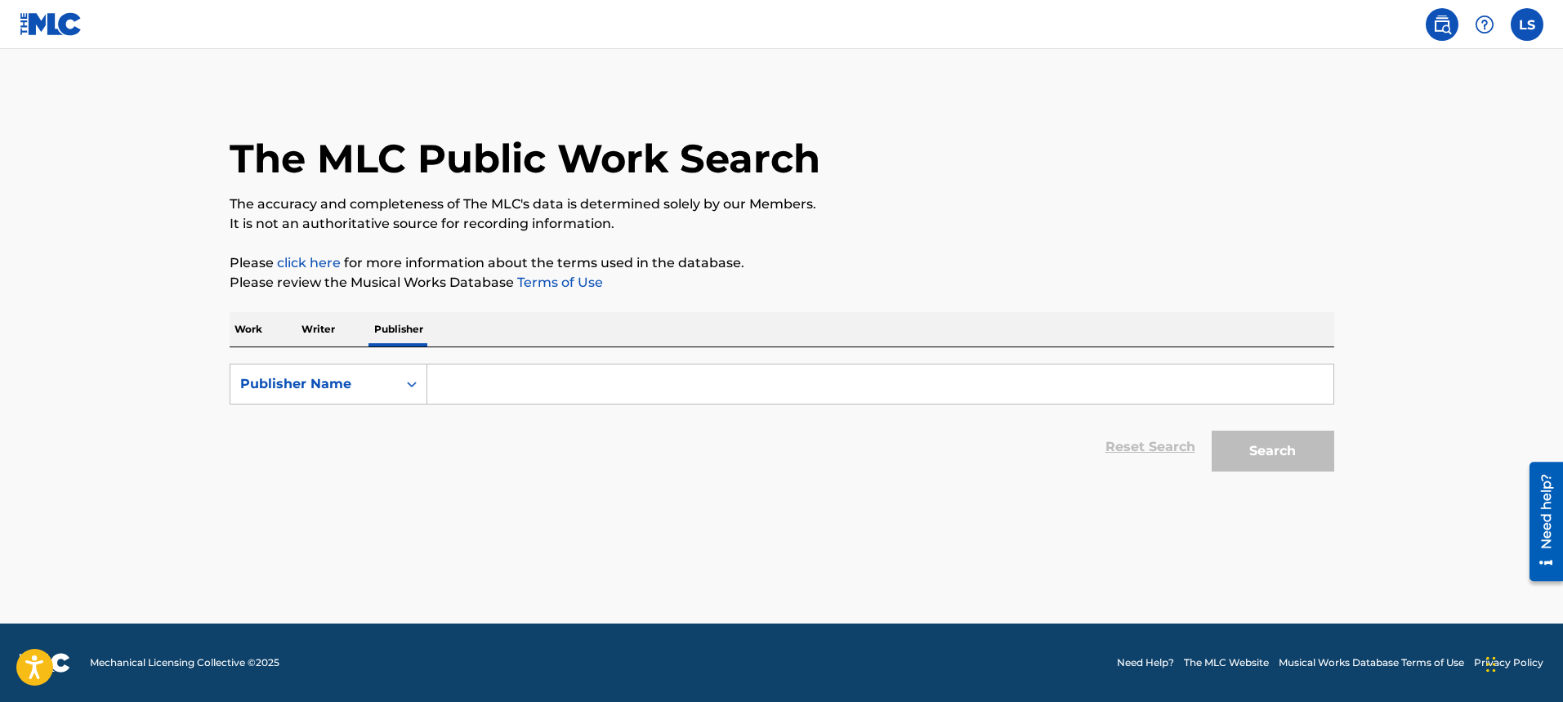
click at [487, 386] on input "Search Form" at bounding box center [880, 383] width 906 height 39
paste input "MakinAllTheHitsss Publishing"
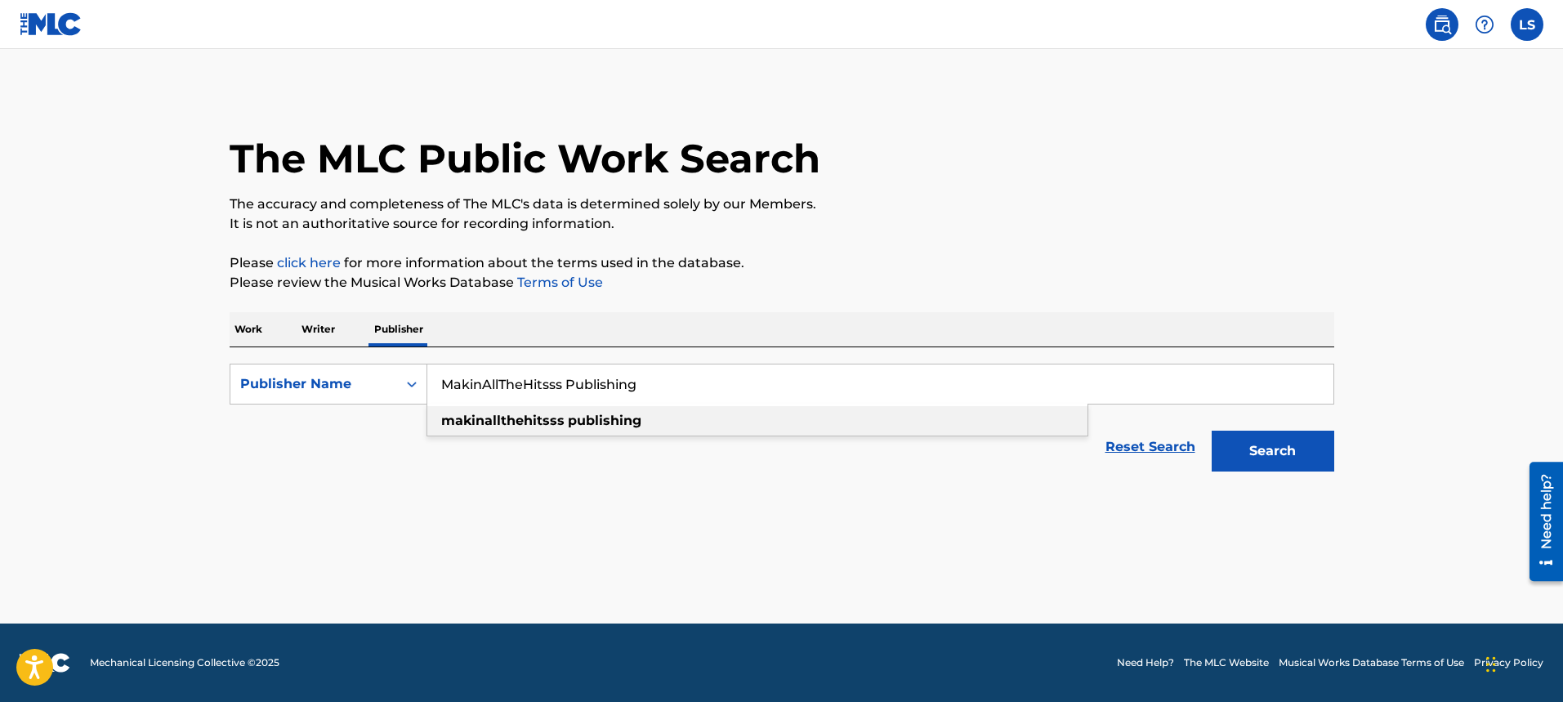
click at [672, 426] on div "makinallthehitsss publishing" at bounding box center [757, 420] width 660 height 29
type input "makinallthehitsss publishing"
click at [1298, 453] on button "Search" at bounding box center [1273, 451] width 123 height 41
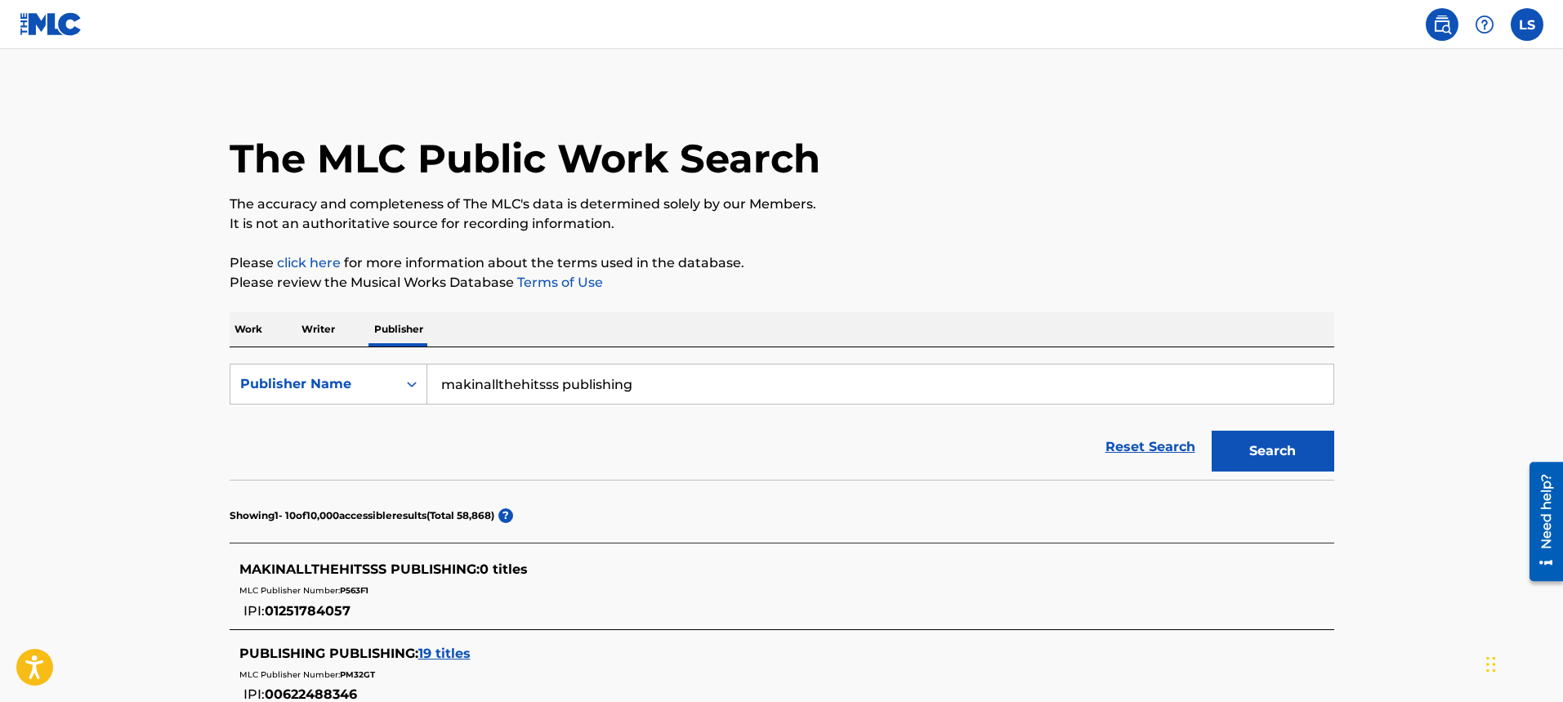
click at [325, 328] on p "Writer" at bounding box center [318, 329] width 43 height 34
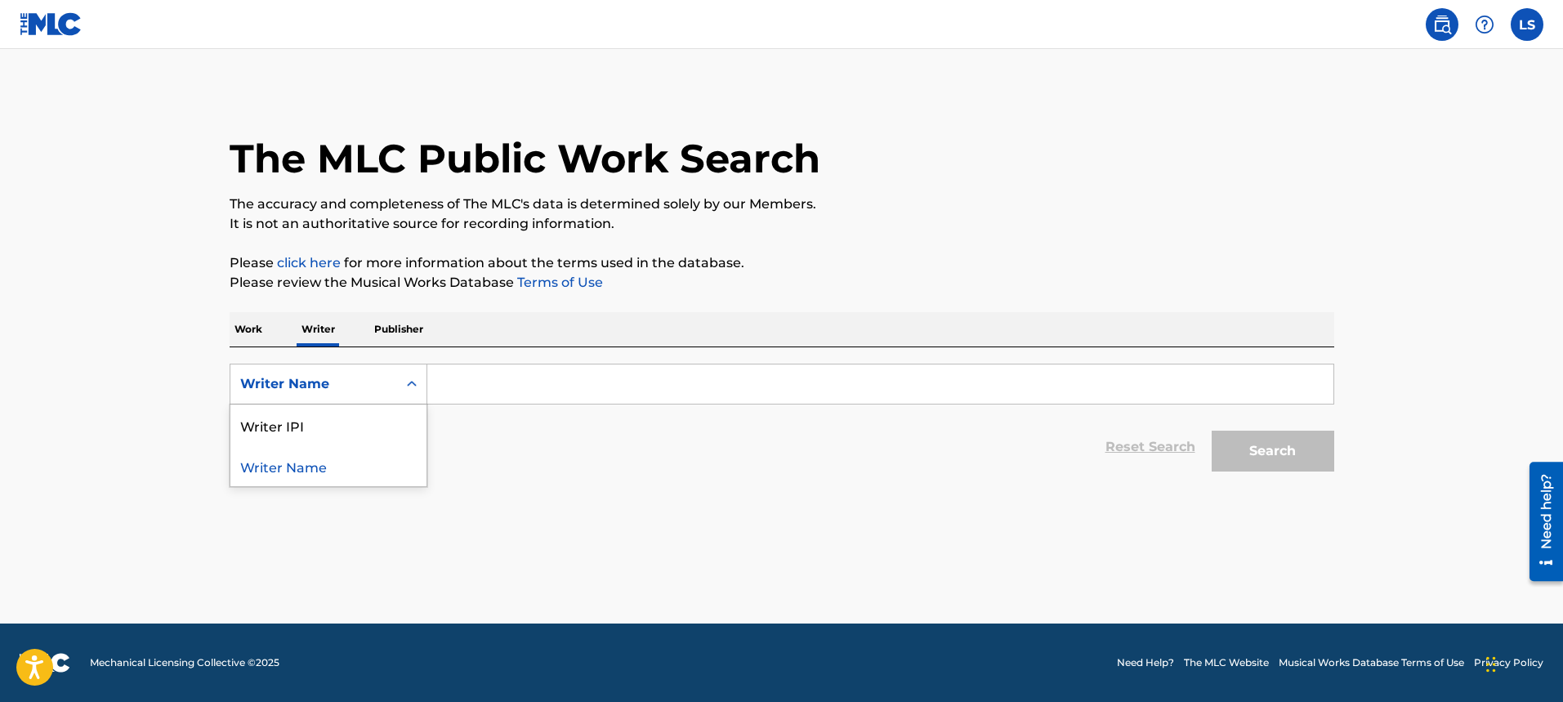
click at [384, 375] on div "Writer Name" at bounding box center [313, 384] width 147 height 20
click at [377, 434] on div "Writer IPI" at bounding box center [328, 424] width 196 height 41
click at [484, 395] on input "Search Form" at bounding box center [880, 383] width 906 height 39
paste input "675045534"
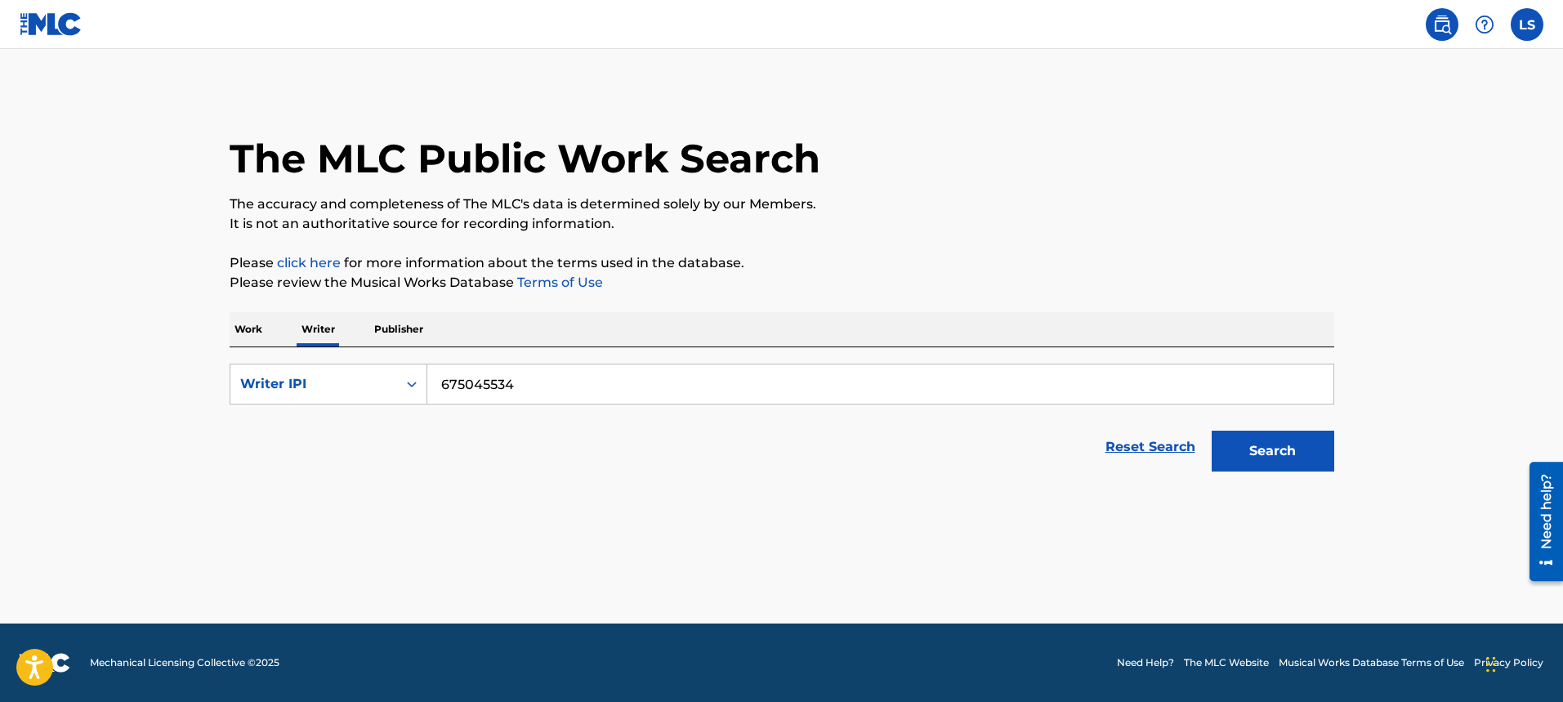
type input "675045534"
click at [1303, 459] on button "Search" at bounding box center [1273, 451] width 123 height 41
click at [225, 323] on div "The MLC Public Work Search The accuracy and completeness of The MLC's data is d…" at bounding box center [782, 285] width 1144 height 390
click at [236, 327] on p "Work" at bounding box center [249, 329] width 38 height 34
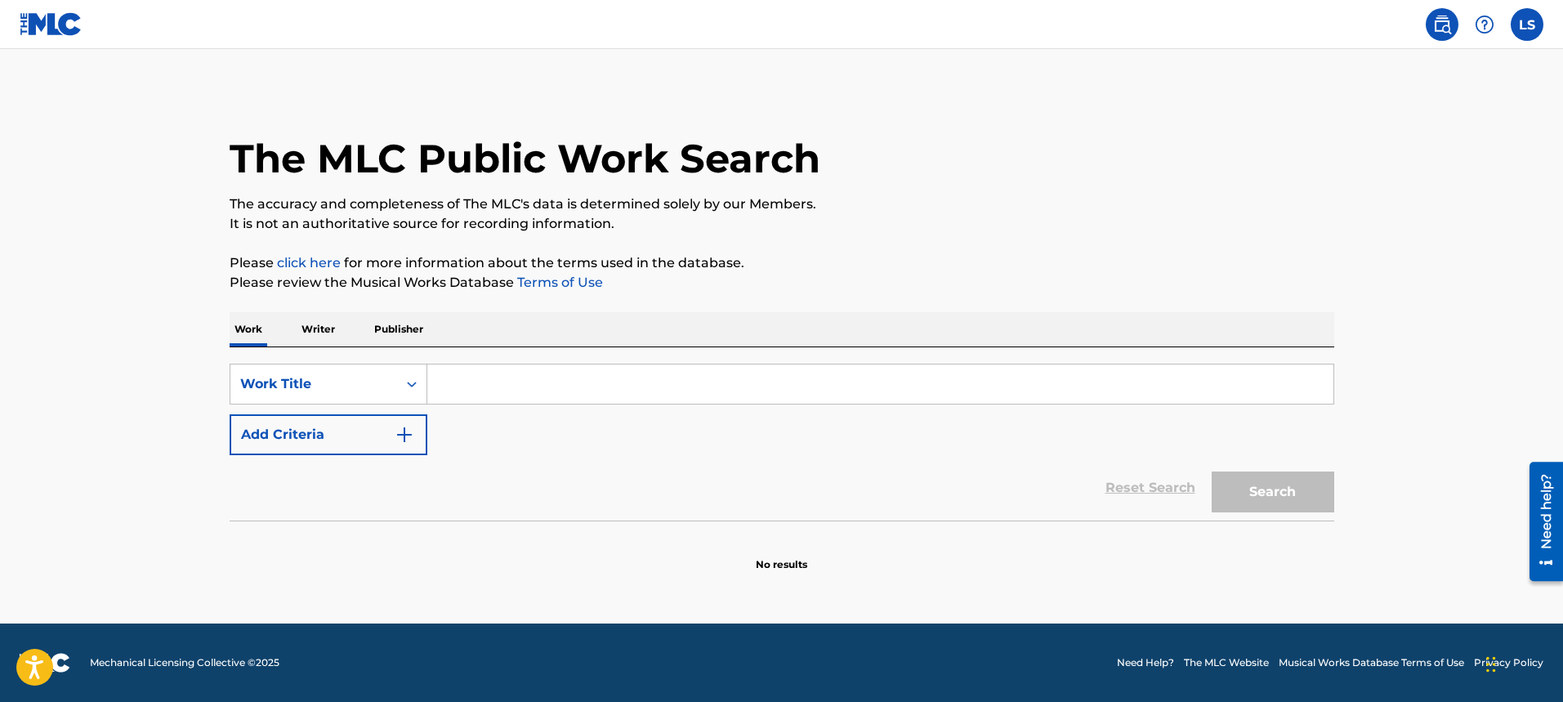
click at [329, 328] on p "Writer" at bounding box center [318, 329] width 43 height 34
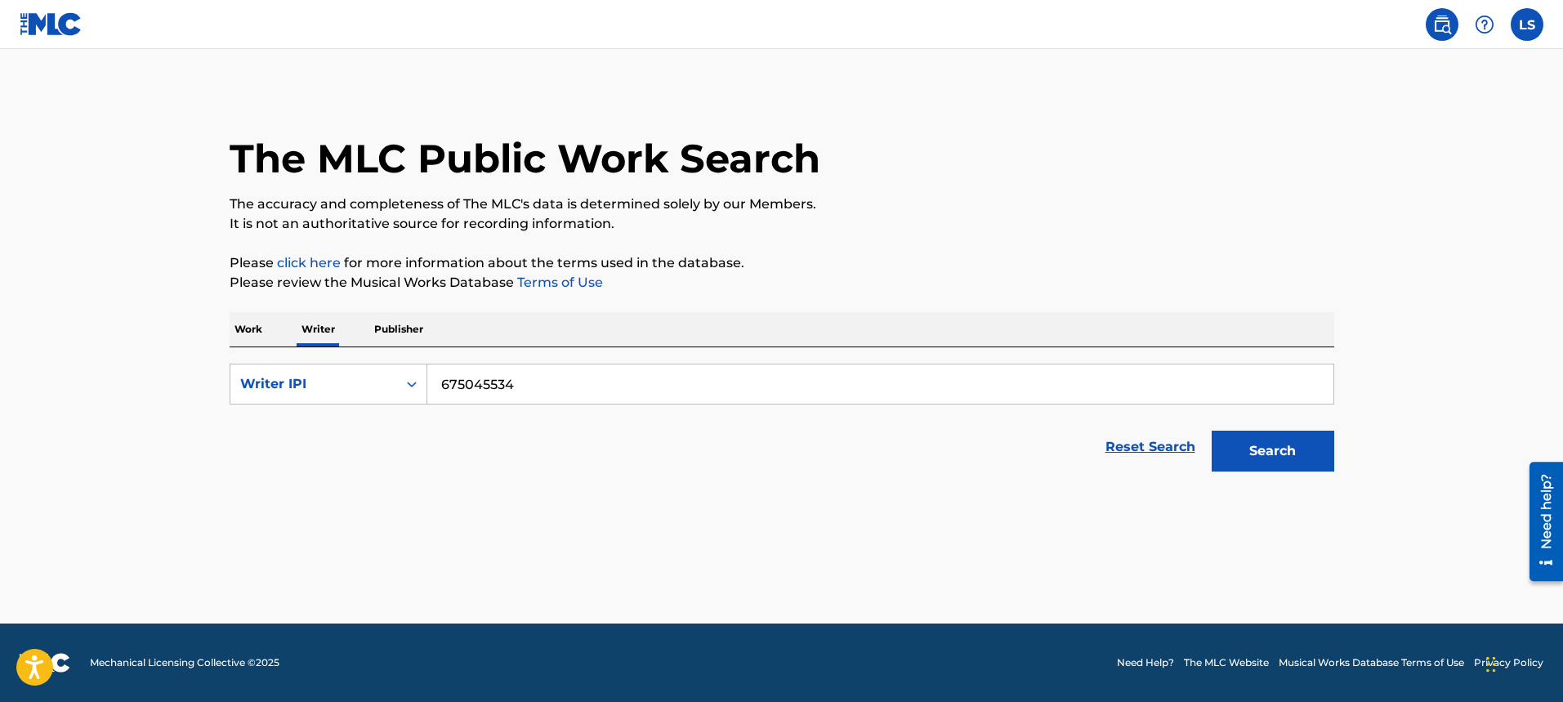
click at [395, 332] on p "Publisher" at bounding box center [398, 329] width 59 height 34
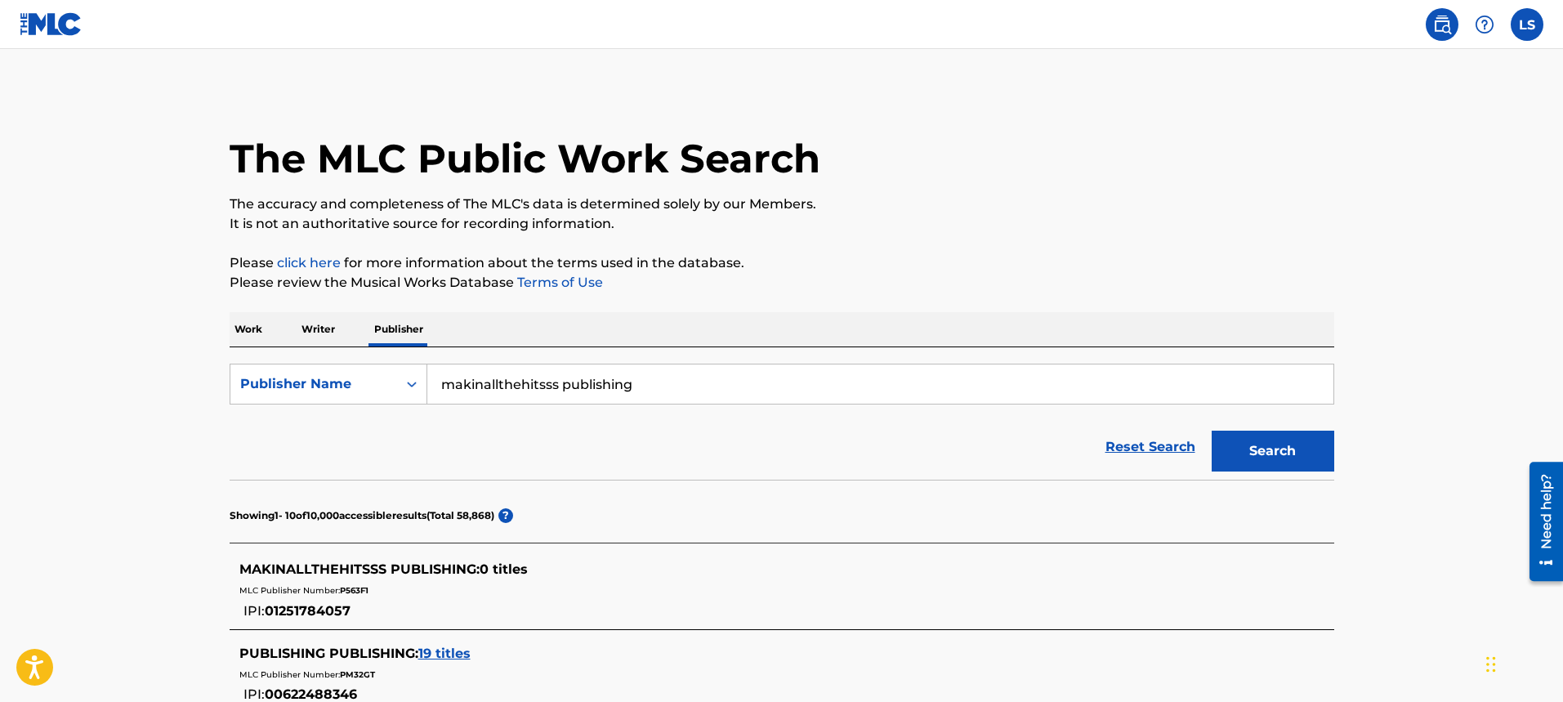
click at [306, 327] on p "Writer" at bounding box center [318, 329] width 43 height 34
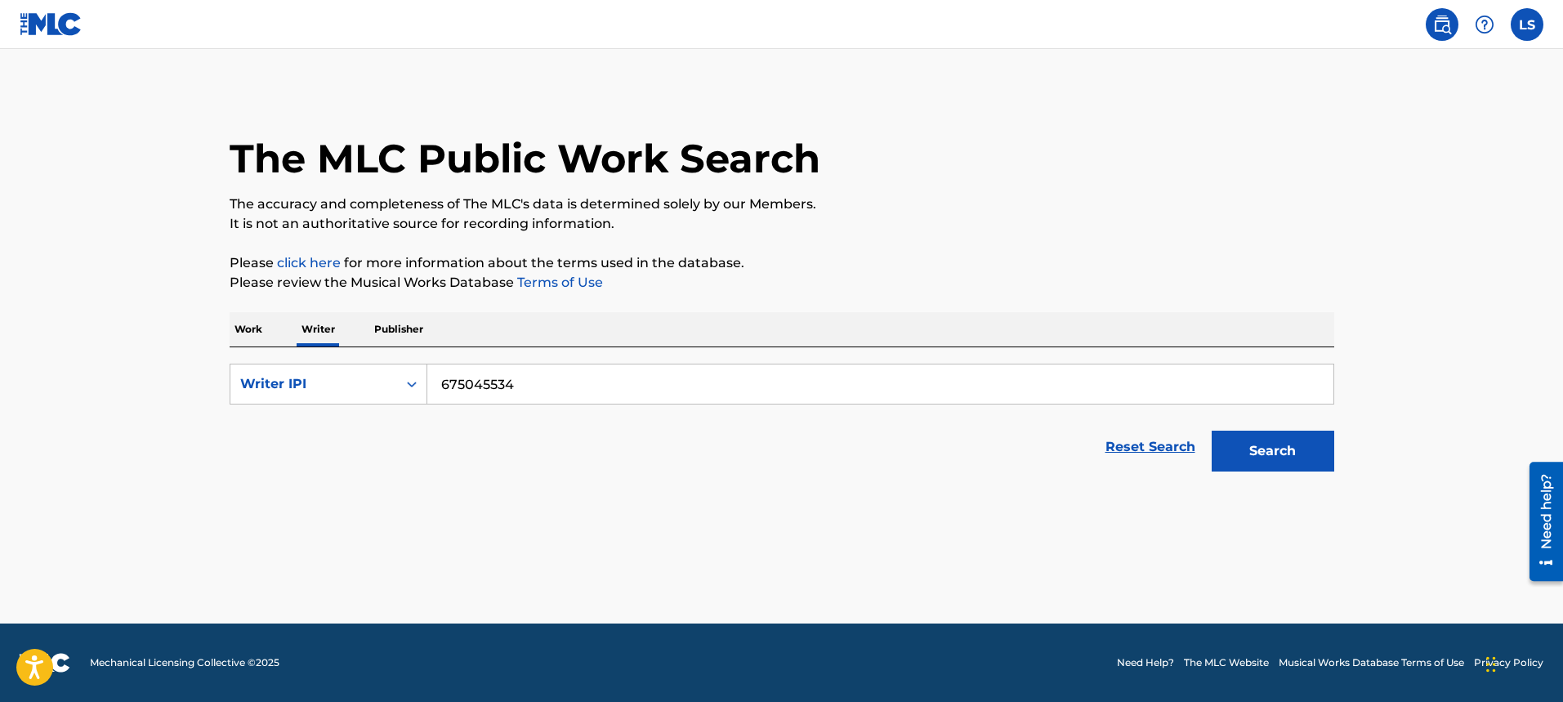
click at [513, 374] on input "675045534" at bounding box center [880, 383] width 906 height 39
click at [512, 374] on input "675045534" at bounding box center [880, 383] width 906 height 39
click at [1212, 431] on button "Search" at bounding box center [1273, 451] width 123 height 41
type input "[PERSON_NAME] [PERSON_NAME]"
click at [1284, 453] on button "Search" at bounding box center [1273, 451] width 123 height 41
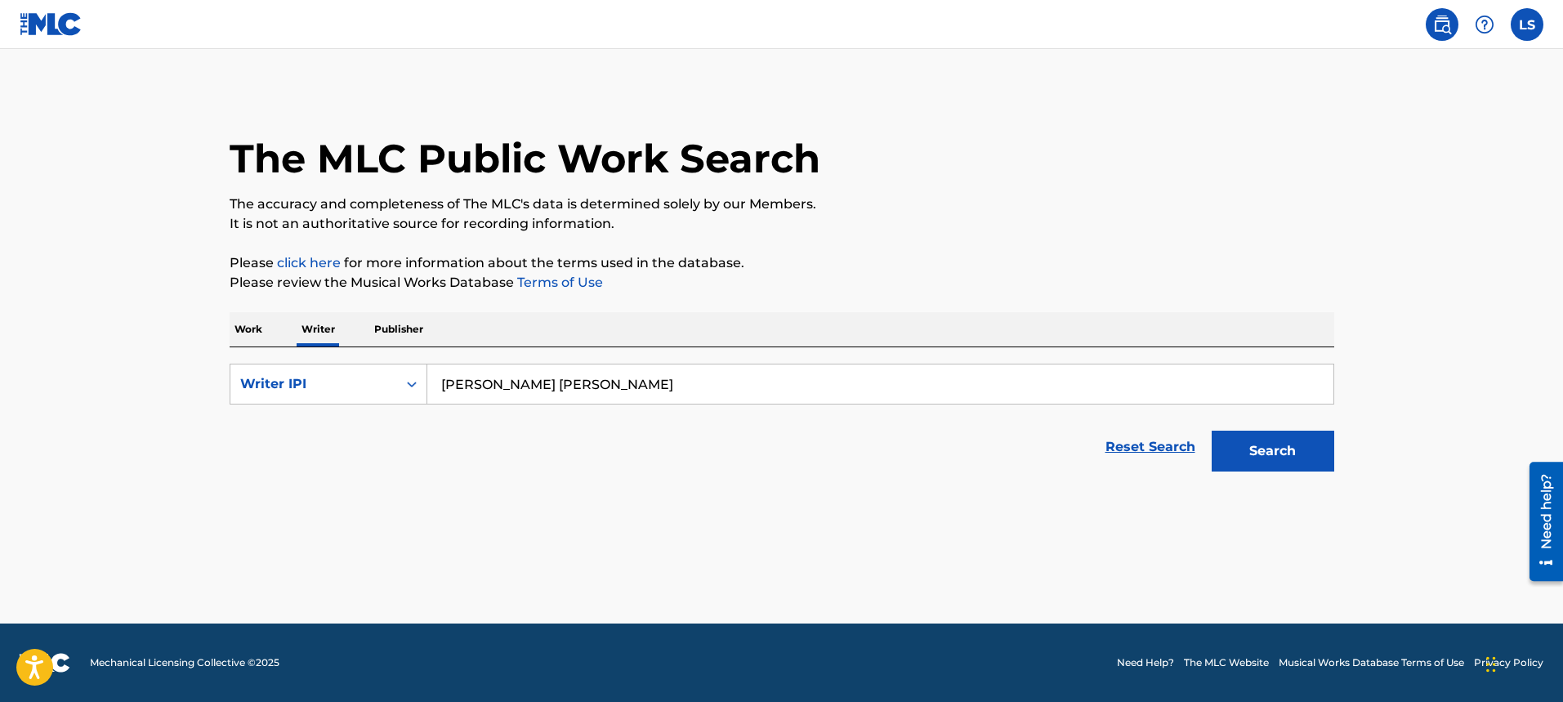
click at [257, 331] on p "Work" at bounding box center [249, 329] width 38 height 34
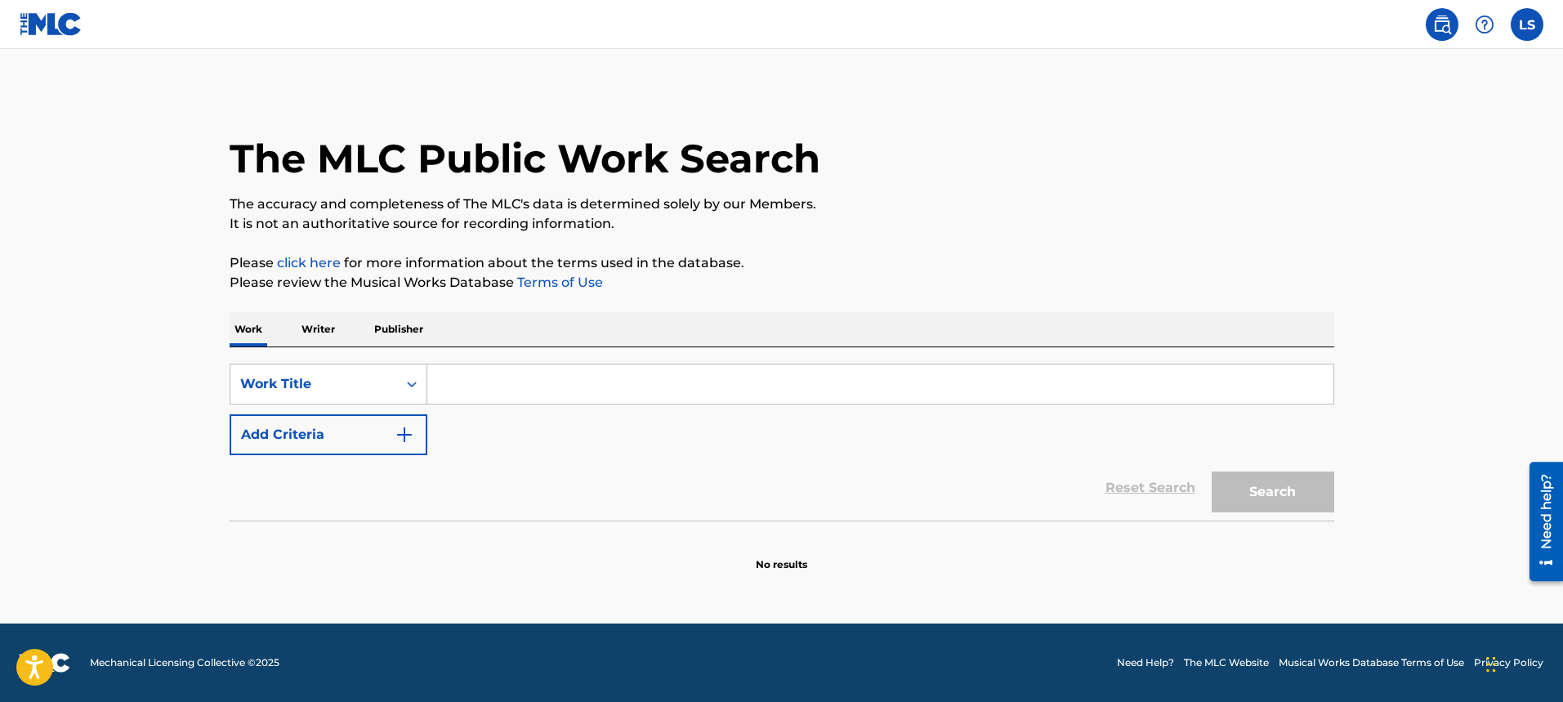
click at [406, 330] on p "Publisher" at bounding box center [398, 329] width 59 height 34
